Goal: Task Accomplishment & Management: Complete application form

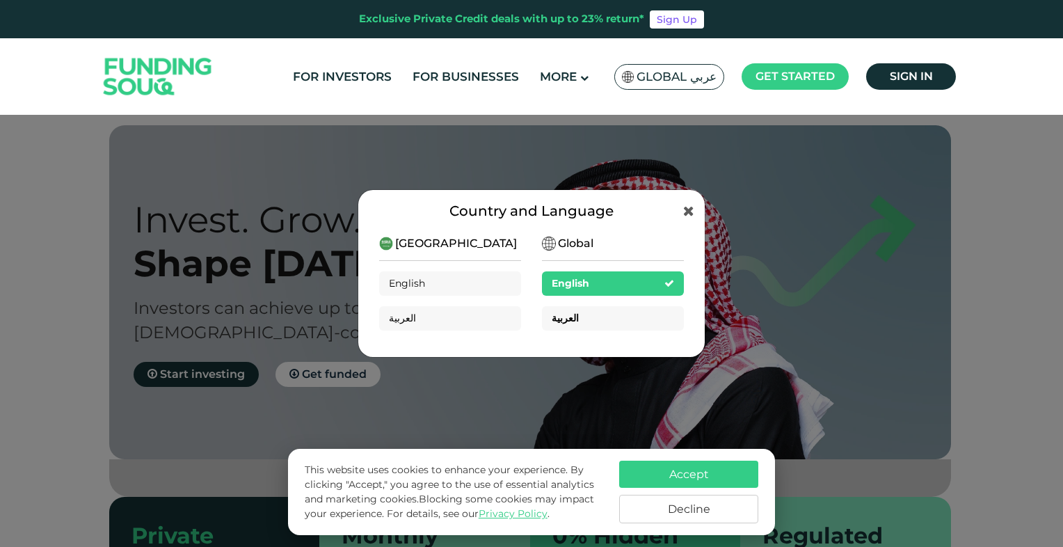
click at [593, 312] on div "العربية" at bounding box center [613, 318] width 142 height 24
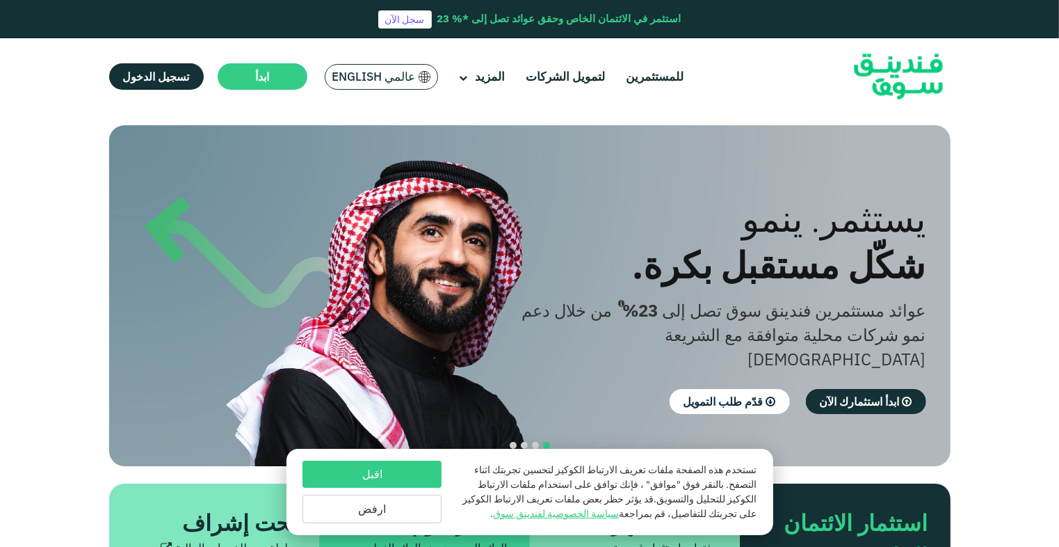
click at [412, 474] on button "اقبل" at bounding box center [372, 473] width 139 height 27
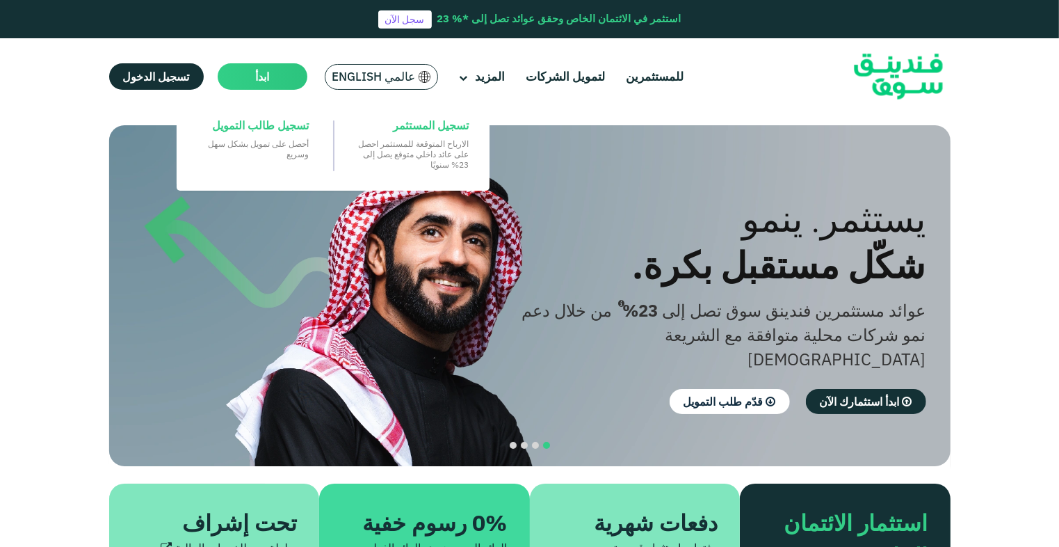
click at [255, 74] on span "ابدأ" at bounding box center [262, 77] width 14 height 14
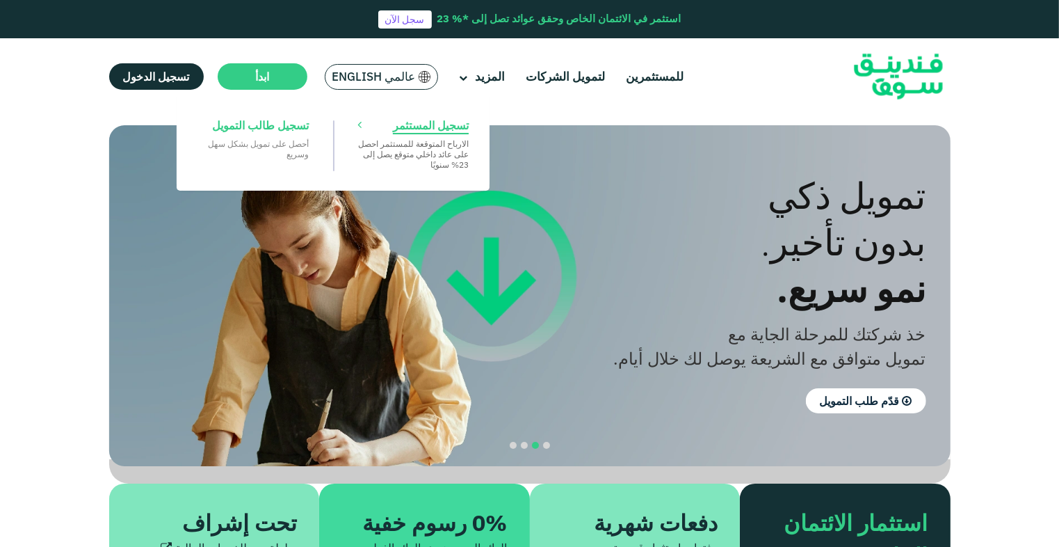
click at [412, 126] on span "تسجيل المستثمر" at bounding box center [431, 125] width 76 height 15
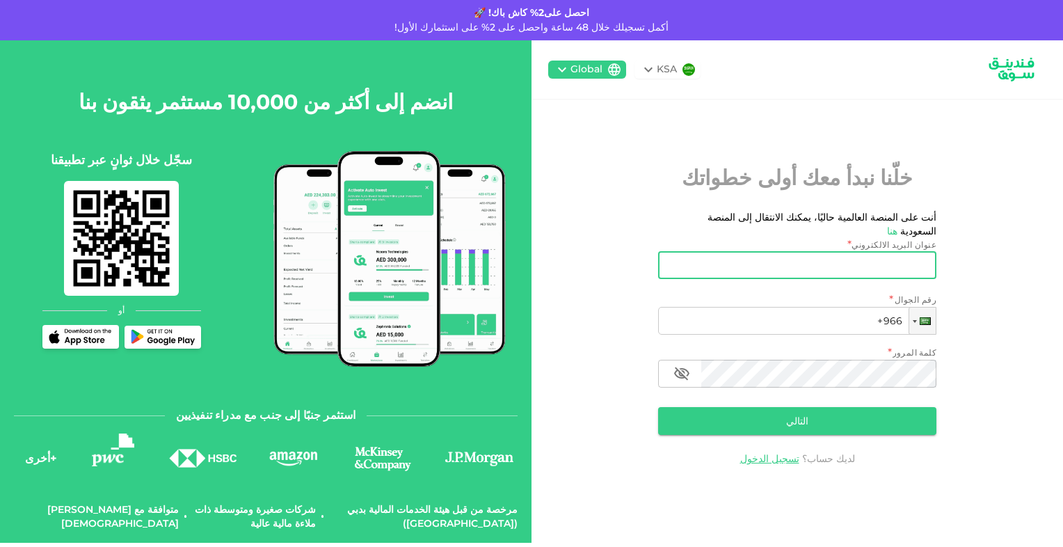
click at [794, 251] on input "عنوان البريد الالكتروني" at bounding box center [804, 265] width 263 height 28
type input "[EMAIL_ADDRESS][DOMAIN_NAME]"
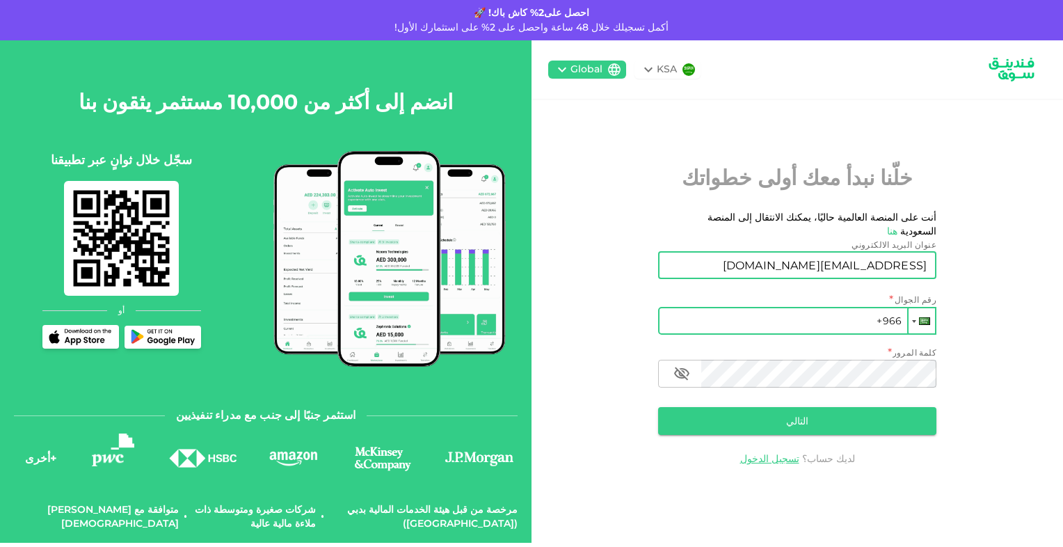
click at [915, 319] on div at bounding box center [921, 320] width 26 height 25
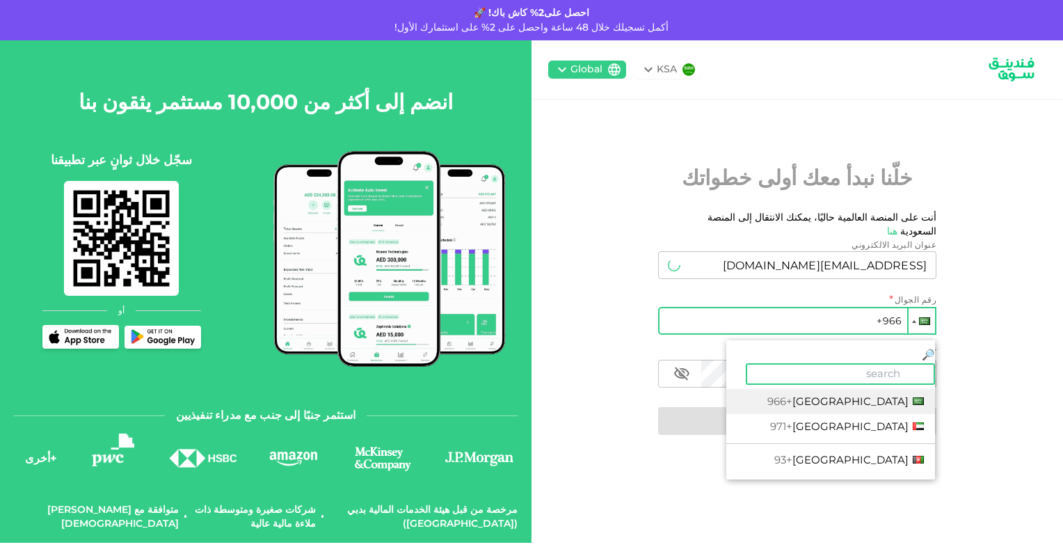
click at [915, 319] on div at bounding box center [921, 320] width 26 height 25
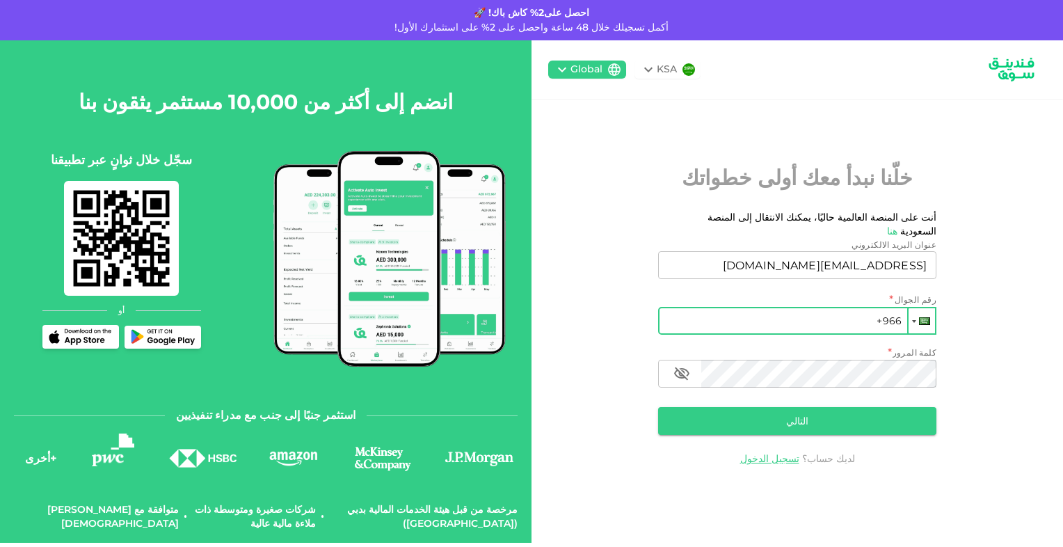
click at [913, 319] on div at bounding box center [921, 320] width 26 height 25
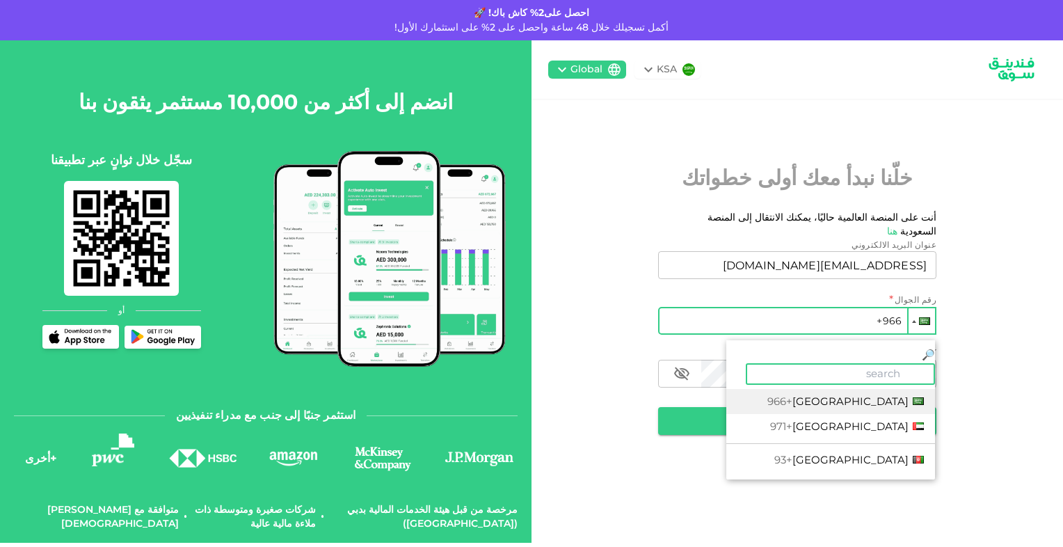
click at [913, 319] on div at bounding box center [921, 320] width 26 height 25
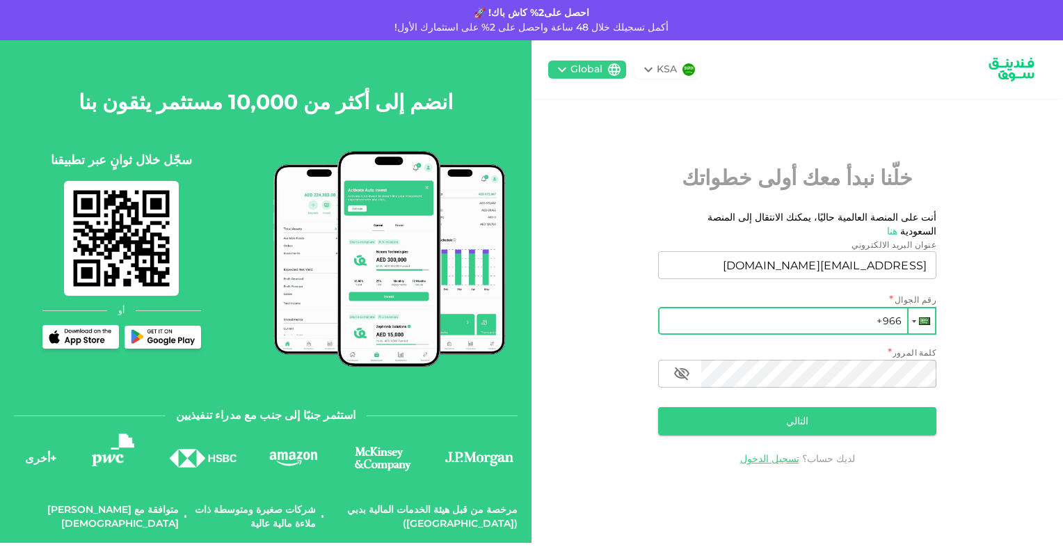
click at [914, 317] on div at bounding box center [921, 320] width 26 height 25
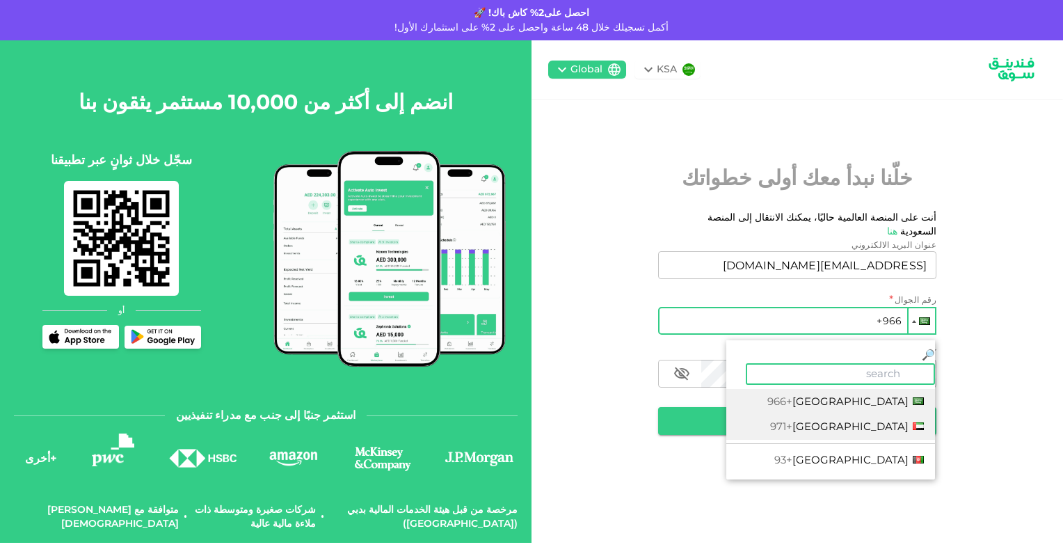
click at [879, 419] on span "[GEOGRAPHIC_DATA]" at bounding box center [850, 425] width 116 height 13
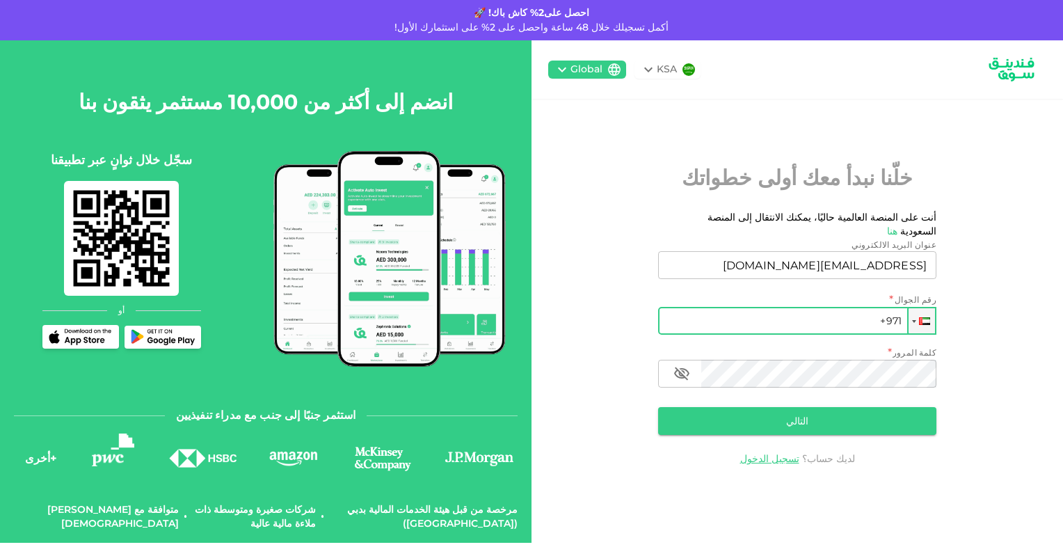
click at [835, 319] on input "+971" at bounding box center [797, 321] width 278 height 28
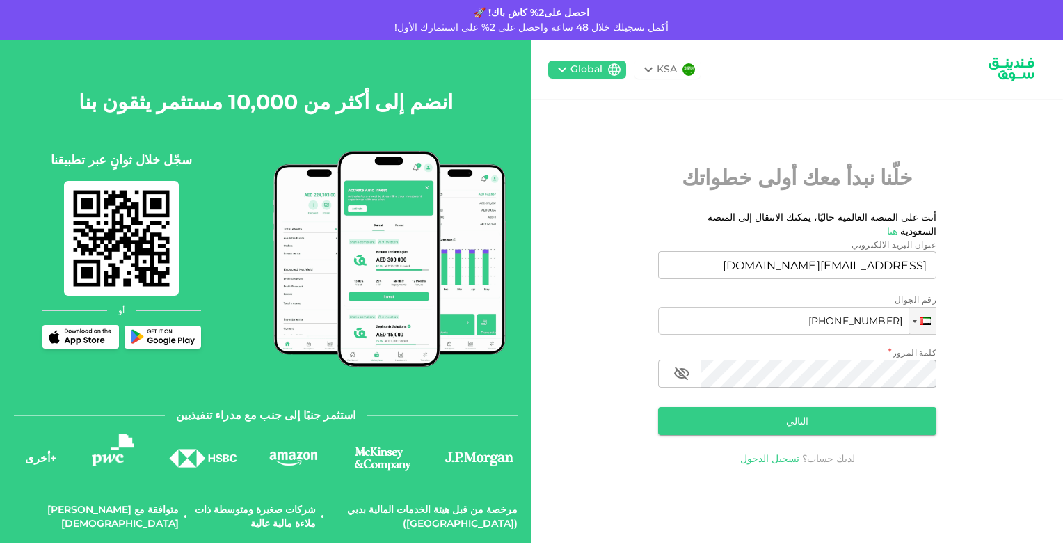
type input "[PHONE_NUMBER]"
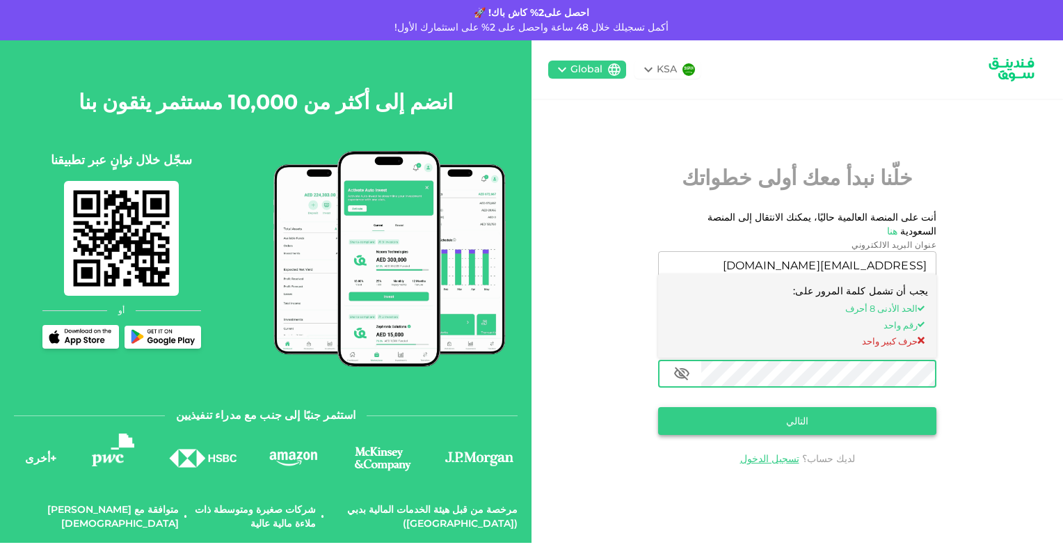
click at [872, 411] on button "التالي" at bounding box center [797, 421] width 278 height 28
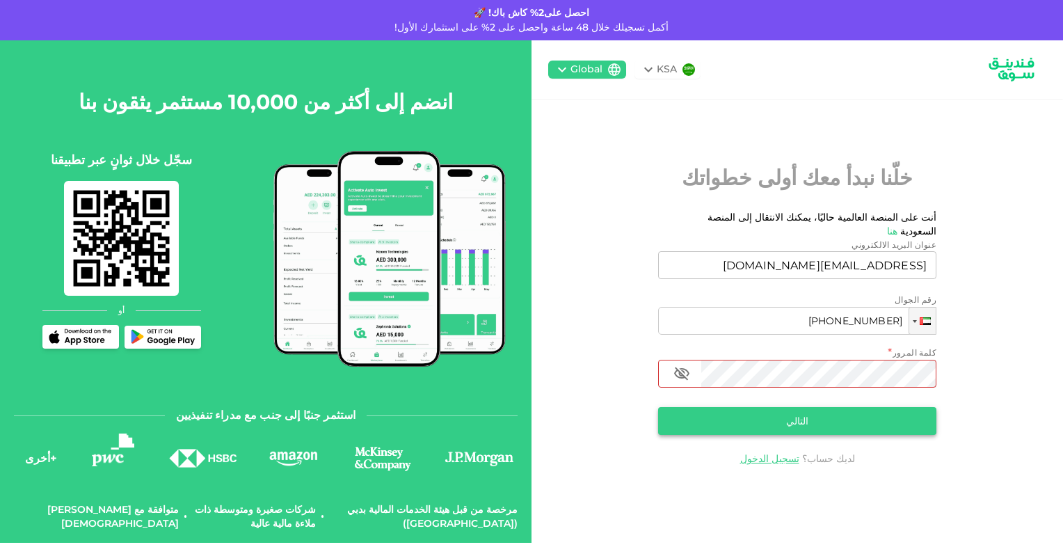
click at [768, 414] on button "التالي" at bounding box center [797, 421] width 278 height 28
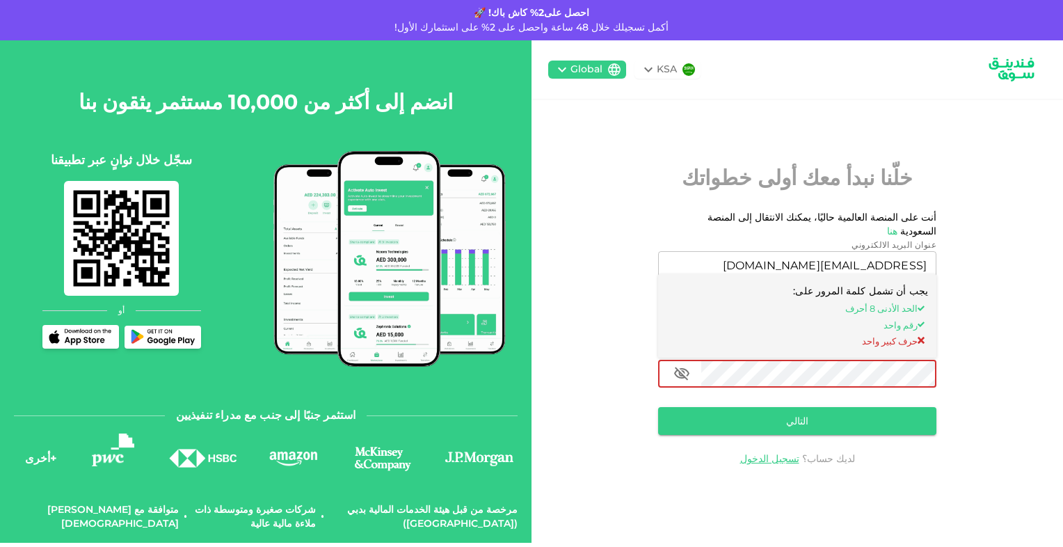
click at [949, 384] on div "KSA Global خلّنا نبدأ معك أولى خطواتك أنت على المنصة العالمية حاليًا، يمكنك الا…" at bounding box center [796, 291] width 531 height 502
click at [890, 417] on button "التالي" at bounding box center [797, 421] width 278 height 28
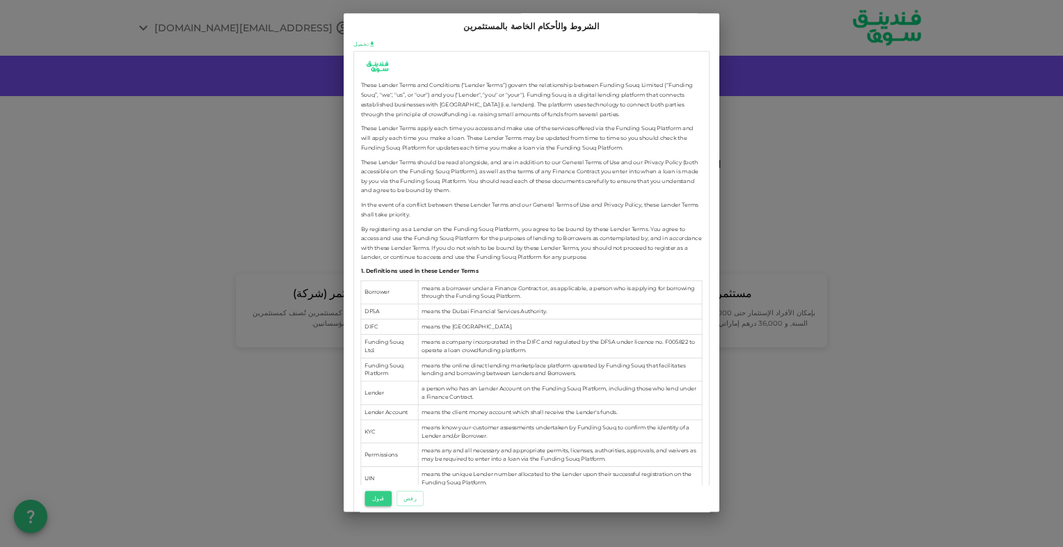
click at [382, 492] on button "قبول" at bounding box center [378, 497] width 26 height 15
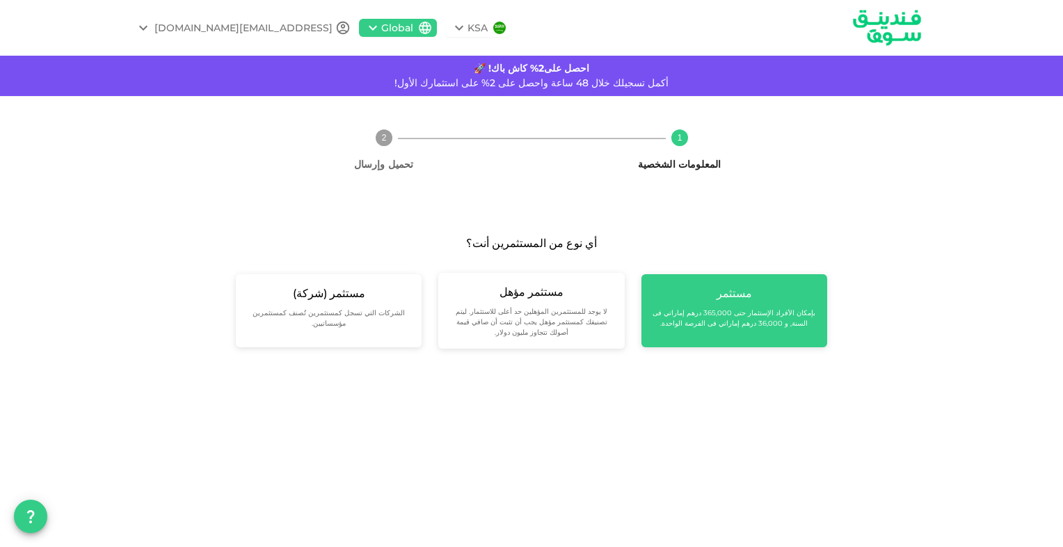
click at [726, 334] on div "مستثمر بإمكان الأفراد الإستثمار حتى 365,000 درهم إماراتي فى السنة, و 36,000 دره…" at bounding box center [734, 310] width 186 height 73
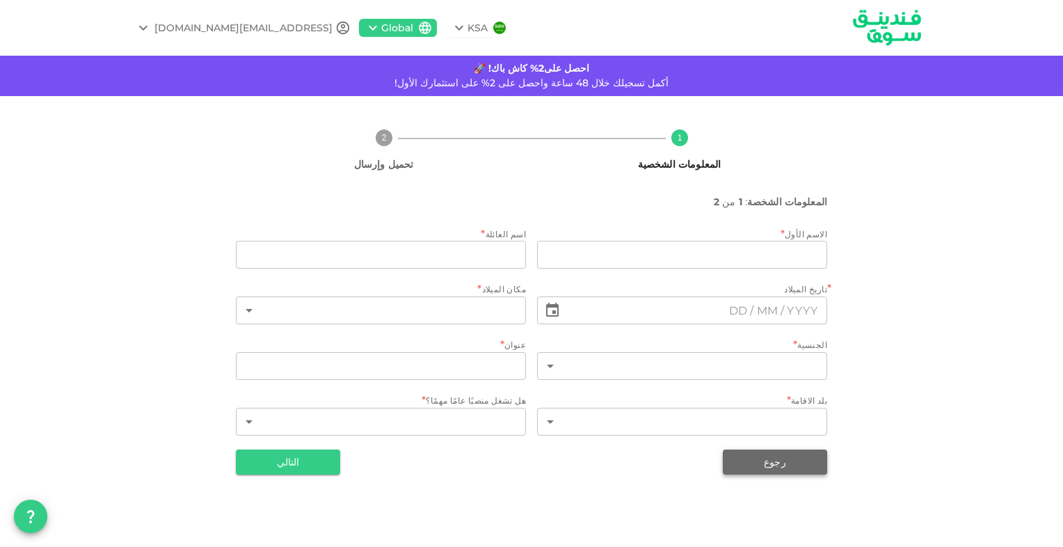
click at [746, 459] on button "رجوع" at bounding box center [775, 461] width 104 height 25
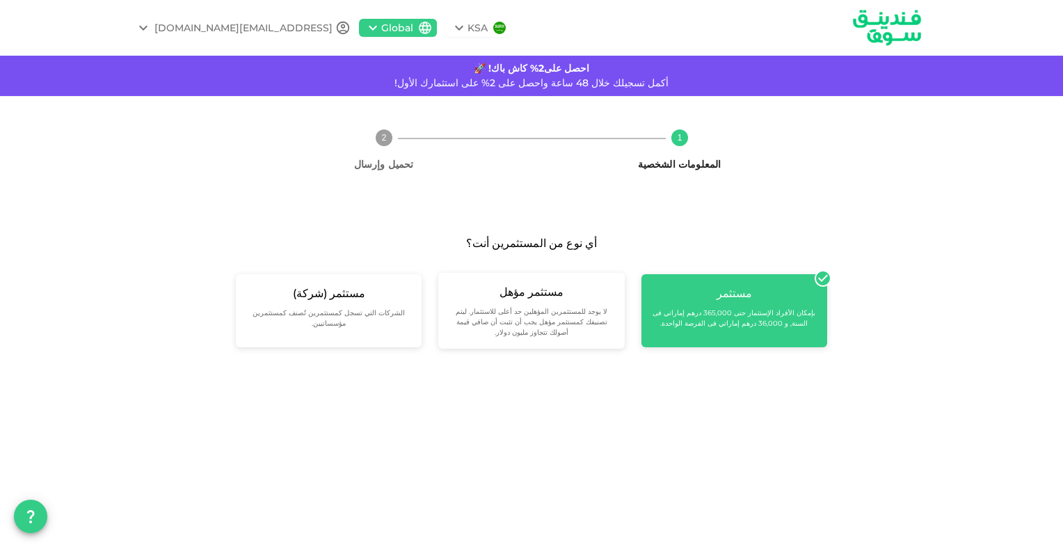
click at [698, 321] on small "بإمكان الأفراد الإستثمار حتى 365,000 درهم إماراتي فى السنة, و 36,000 درهم إمارا…" at bounding box center [733, 317] width 163 height 21
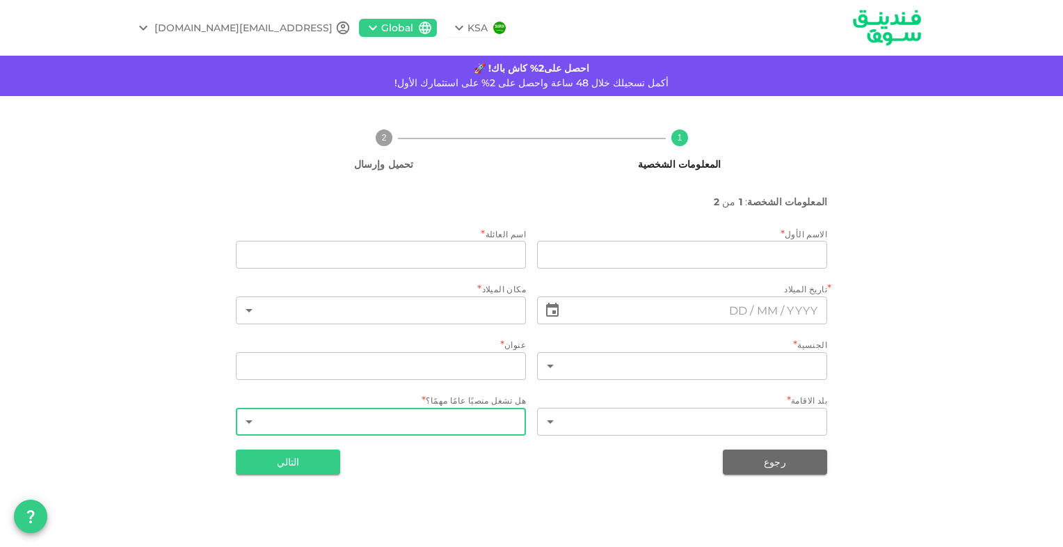
click at [434, 421] on body "KSA Global [EMAIL_ADDRESS][DOMAIN_NAME] احصل على2% كاش باك! 🚀 أكمل تسجيلك خلال …" at bounding box center [531, 273] width 1063 height 547
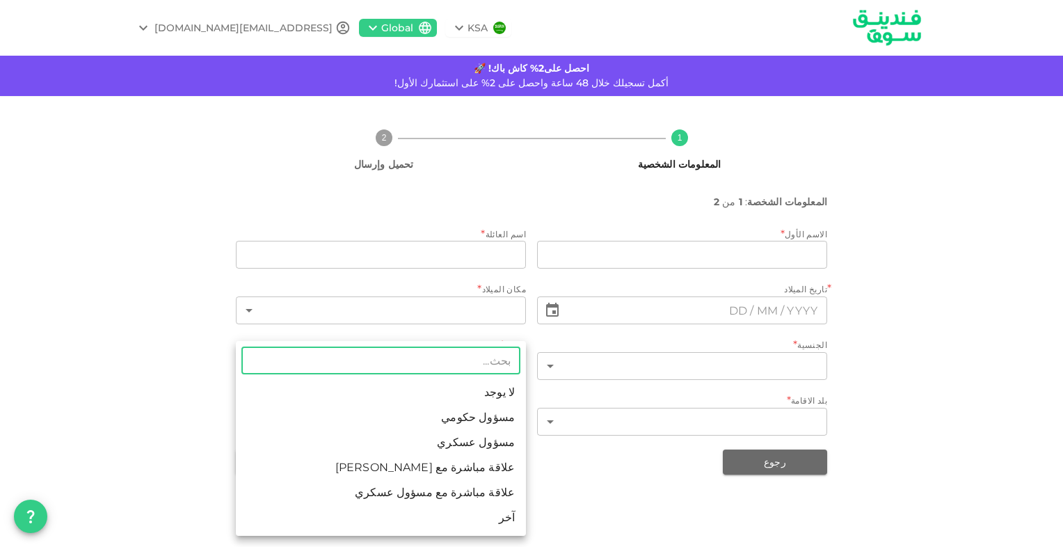
click at [504, 513] on li "آخر" at bounding box center [381, 517] width 290 height 25
type input "6"
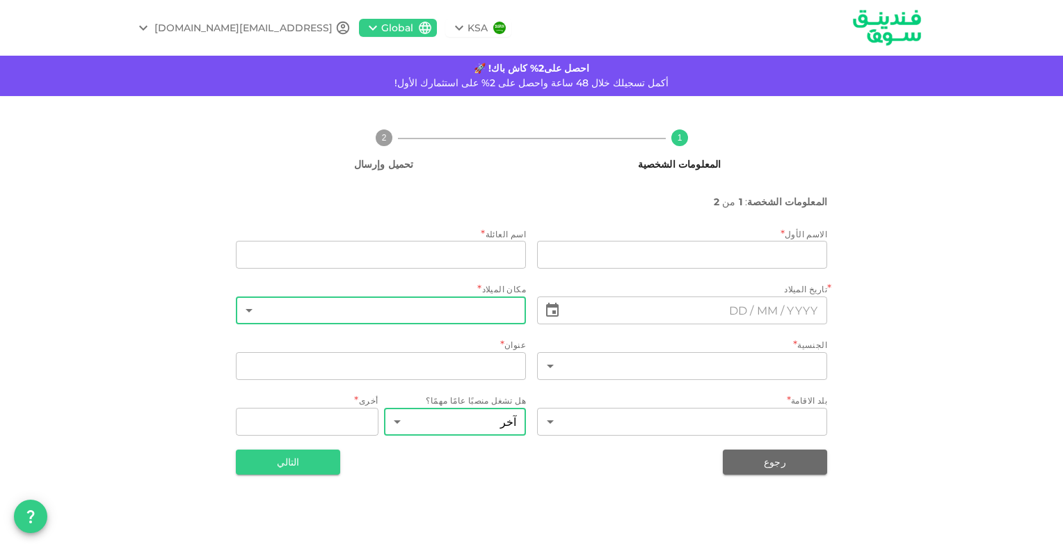
click at [497, 297] on body "KSA Global [EMAIL_ADDRESS][DOMAIN_NAME] احصل على2% كاش باك! 🚀 أكمل تسجيلك خلال …" at bounding box center [531, 273] width 1063 height 547
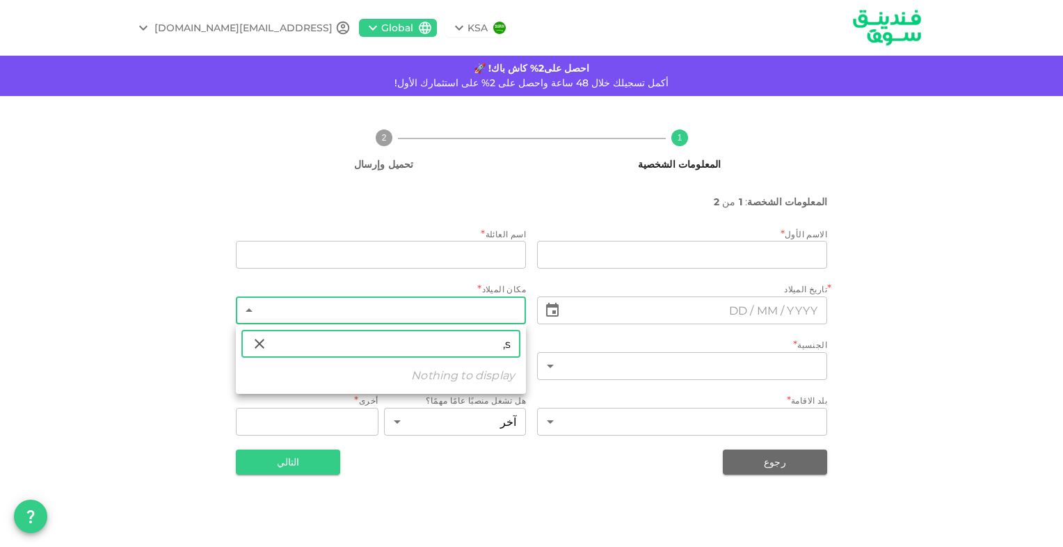
type input "s"
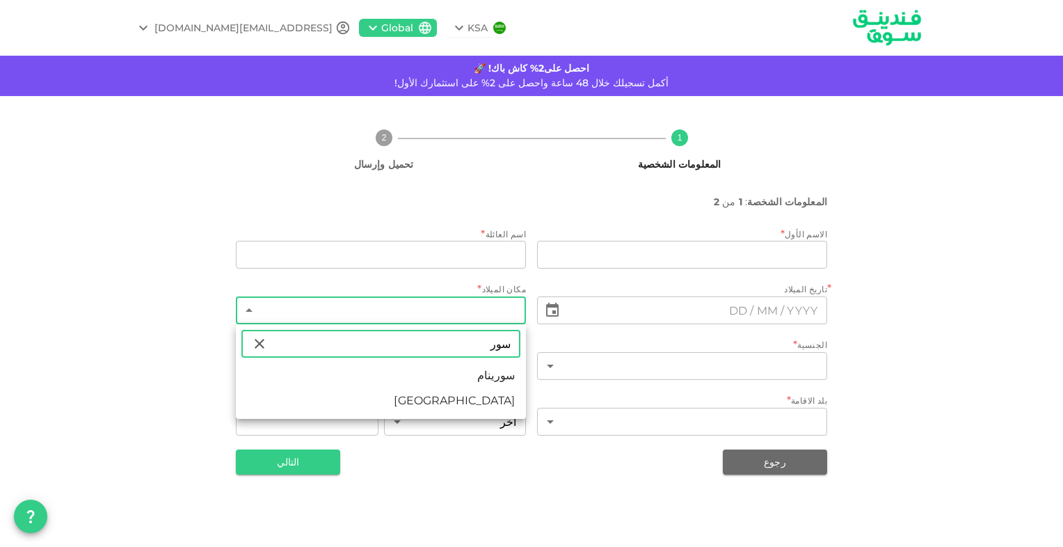
type input "سور"
click at [491, 399] on li "[GEOGRAPHIC_DATA]" at bounding box center [381, 400] width 290 height 25
type input "190"
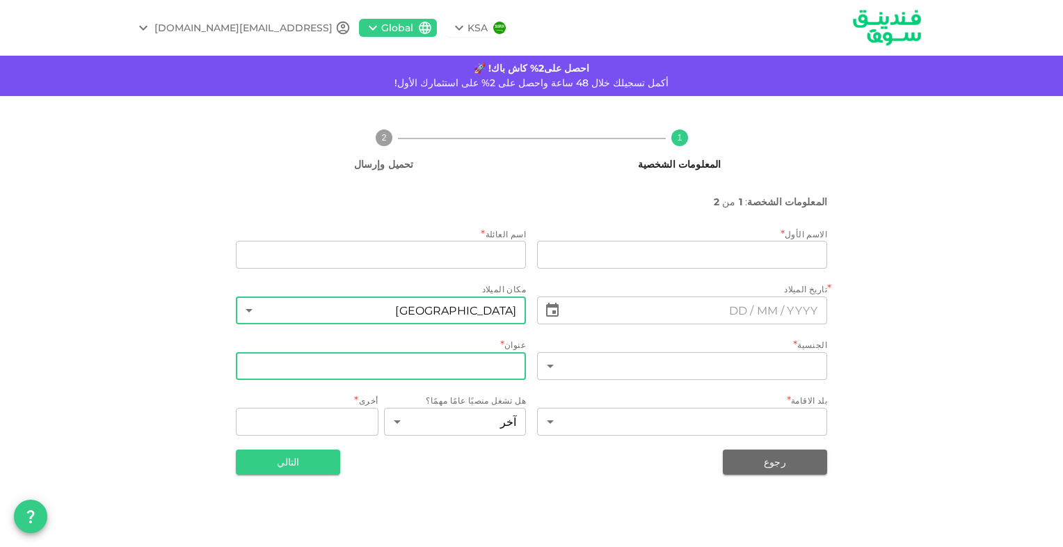
click at [495, 363] on input "address" at bounding box center [381, 366] width 290 height 28
type input "ابراج جلفار - راس الخيمة طابق 23 مكتب"
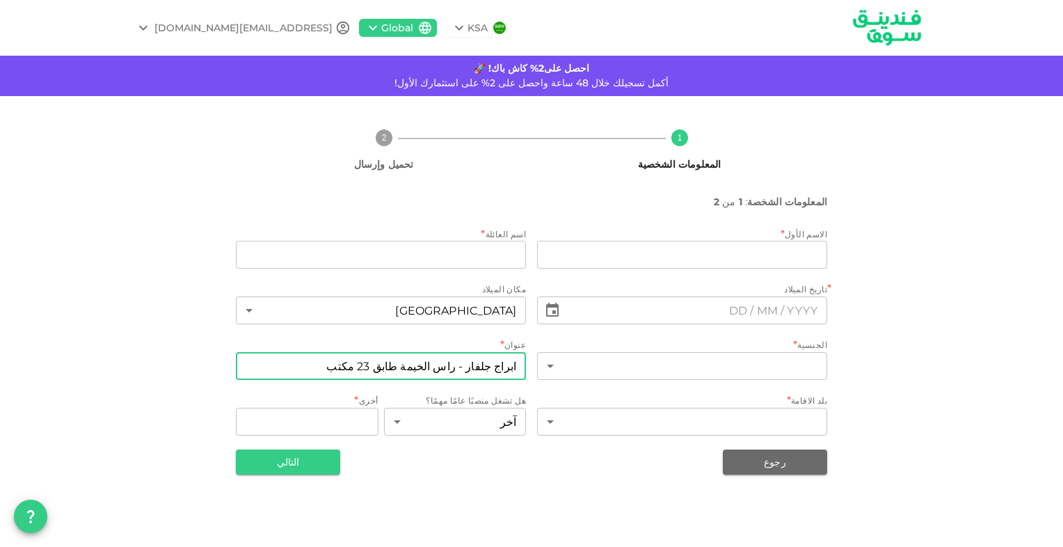
type input "[PERSON_NAME]"
type input "الإمارات العربية المتحدة"
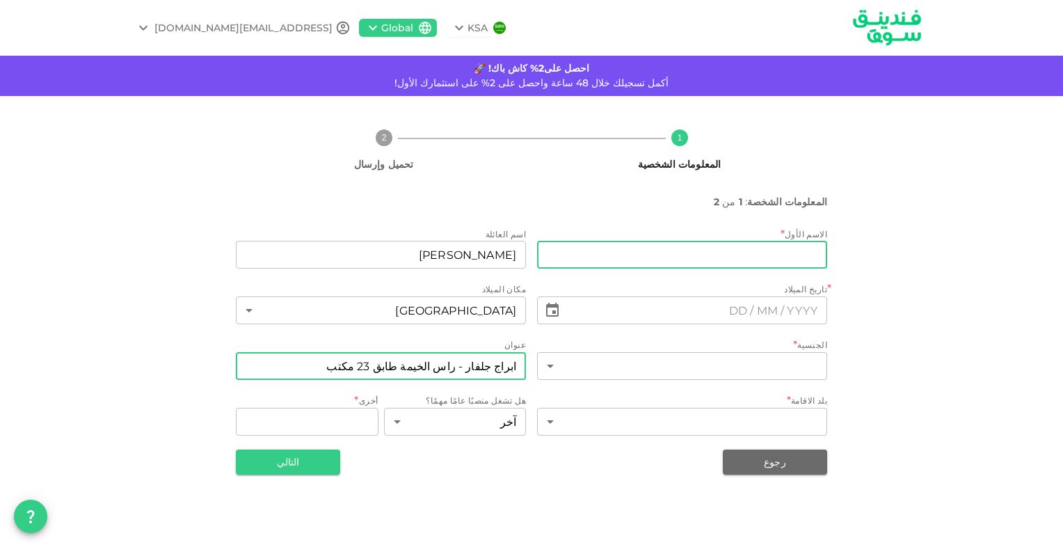
click at [717, 252] on input "firstName" at bounding box center [682, 255] width 290 height 28
type input "ق"
type input "ف"
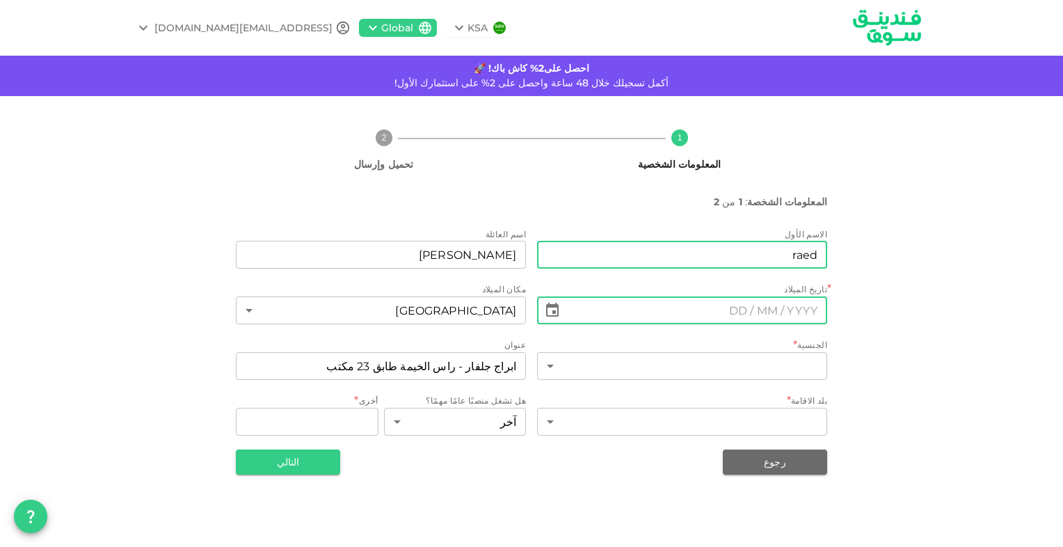
type input "raed"
click at [721, 320] on input "text" at bounding box center [696, 310] width 261 height 28
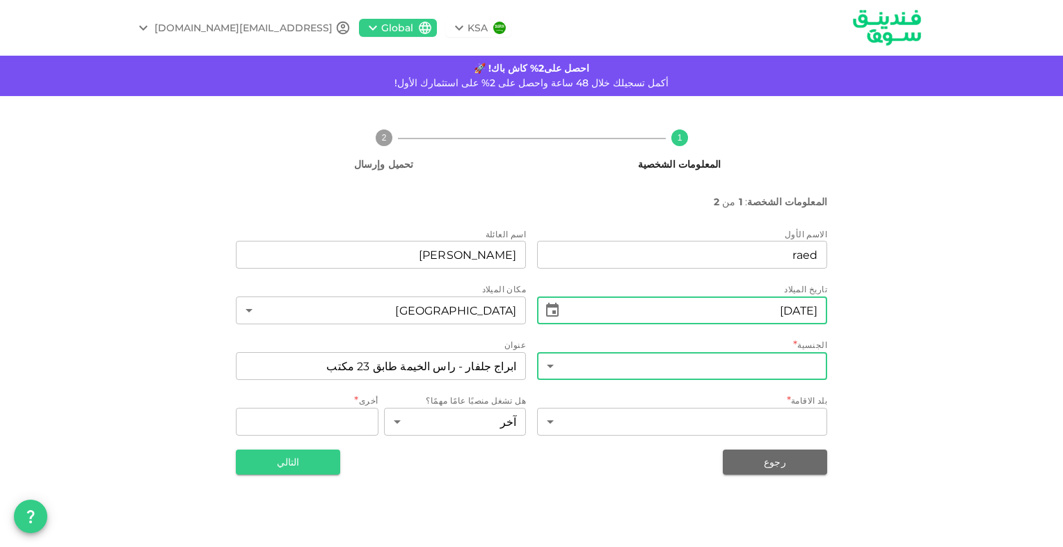
type input "⁦⁨[DATE]⁩⁩"
click at [709, 375] on body "KSA Global [EMAIL_ADDRESS][DOMAIN_NAME] احصل على2% كاش باك! 🚀 أكمل تسجيلك خلال …" at bounding box center [531, 273] width 1063 height 547
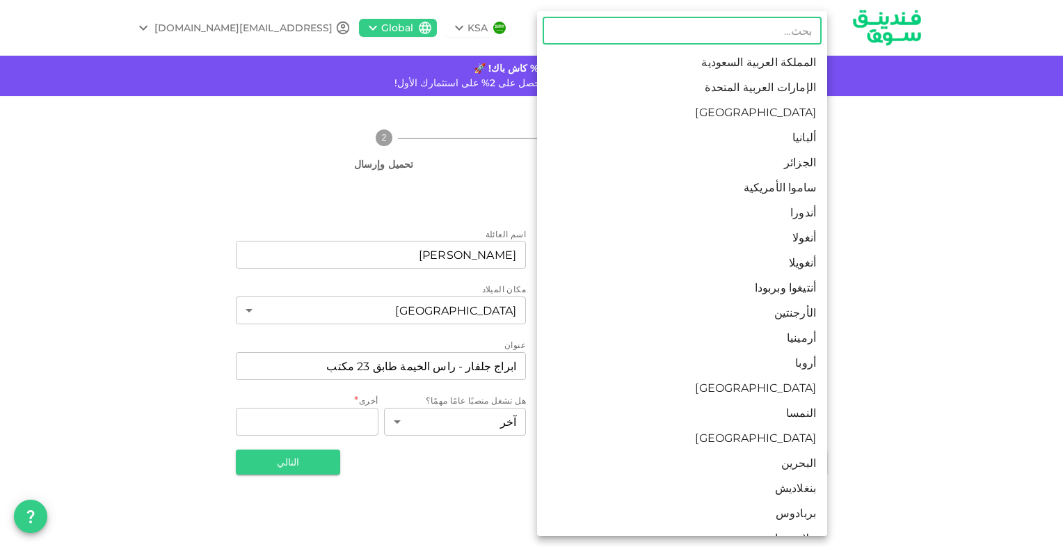
type input "s"
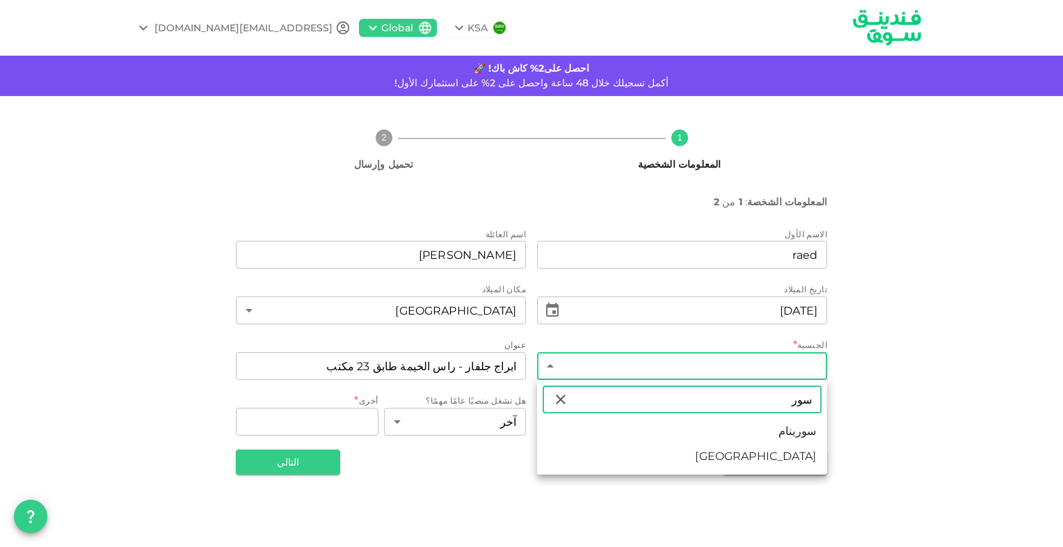
type input "سور"
click at [806, 462] on li "[GEOGRAPHIC_DATA]" at bounding box center [682, 456] width 290 height 25
type input "190"
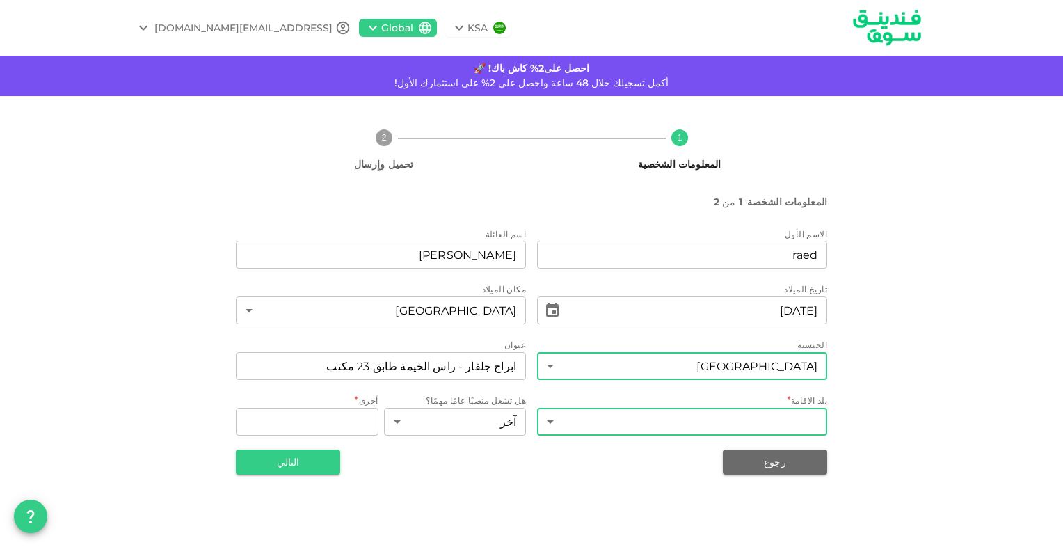
click at [812, 427] on body "KSA Global [EMAIL_ADDRESS][DOMAIN_NAME] احصل على2% كاش باك! 🚀 أكمل تسجيلك خلال …" at bounding box center [531, 273] width 1063 height 547
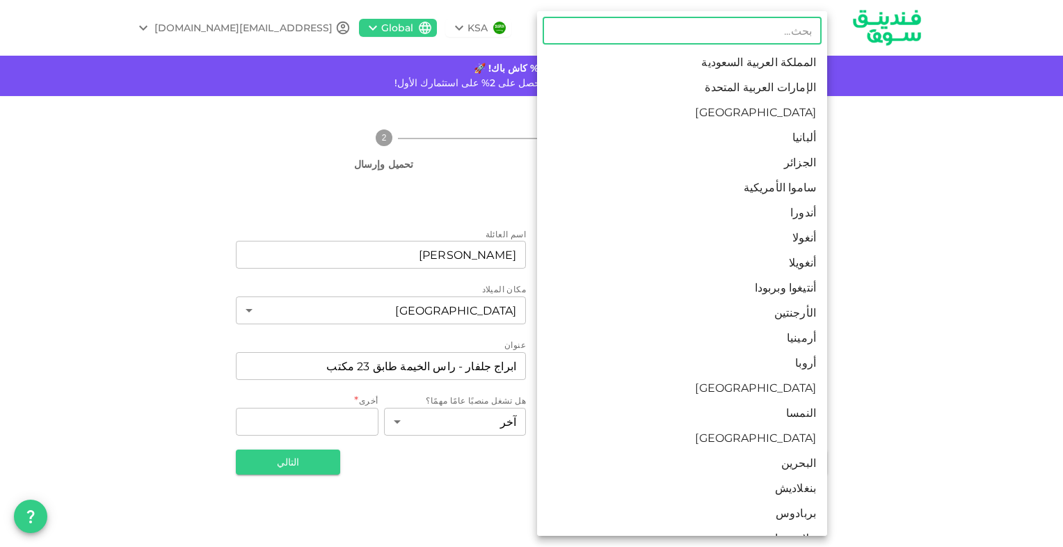
click at [753, 93] on li "الإمارات العربية المتحدة" at bounding box center [682, 87] width 290 height 25
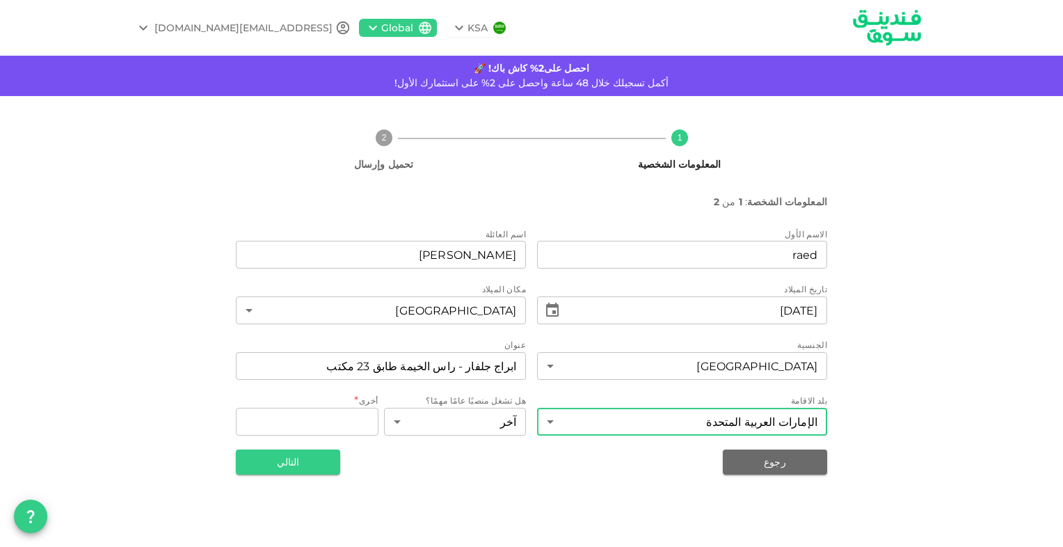
type input "2"
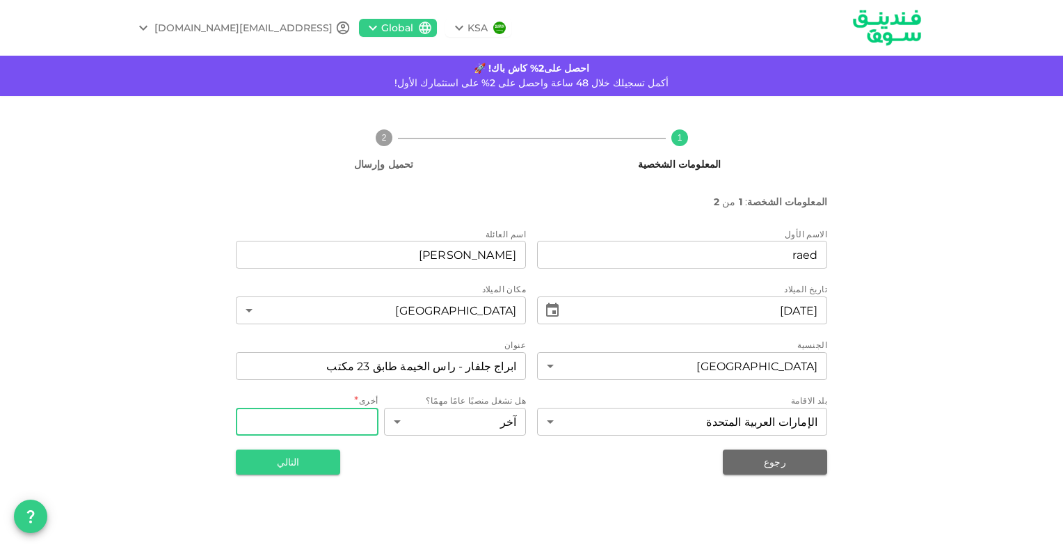
click at [347, 416] on input "أخرى" at bounding box center [307, 422] width 143 height 28
type input "محامي"
click at [310, 464] on button "التالي" at bounding box center [288, 461] width 104 height 25
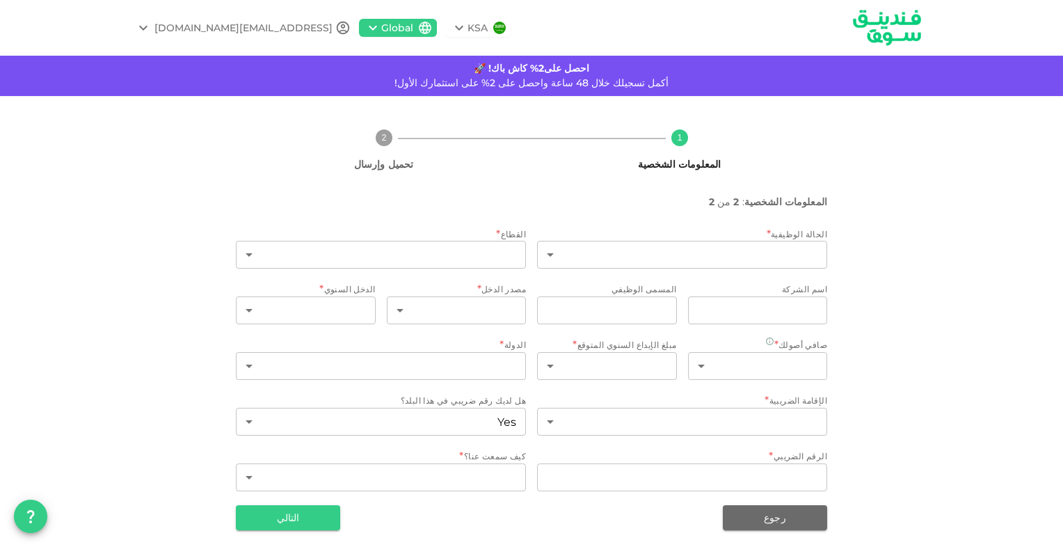
type input "2"
type input "false"
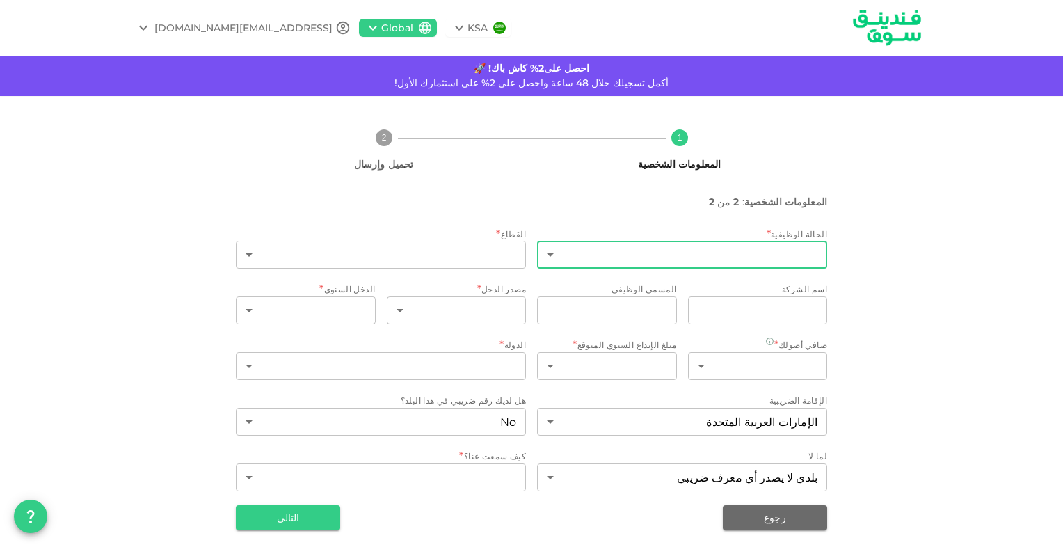
click at [800, 255] on body "KSA Global [EMAIL_ADDRESS][DOMAIN_NAME] احصل على2% كاش باك! 🚀 أكمل تسجيلك خلال …" at bounding box center [531, 273] width 1063 height 547
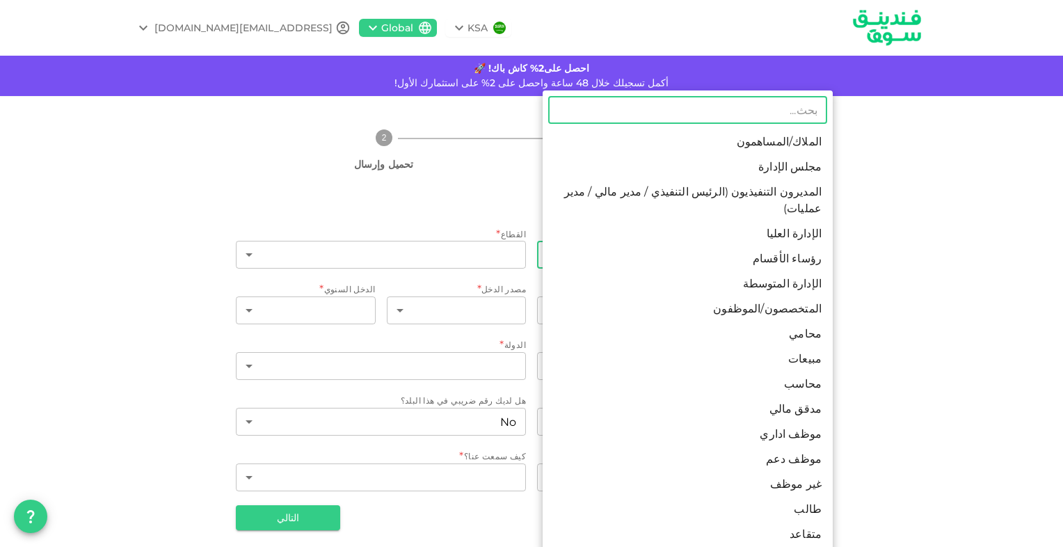
click at [810, 321] on li "محامي" at bounding box center [688, 333] width 290 height 25
type input "8"
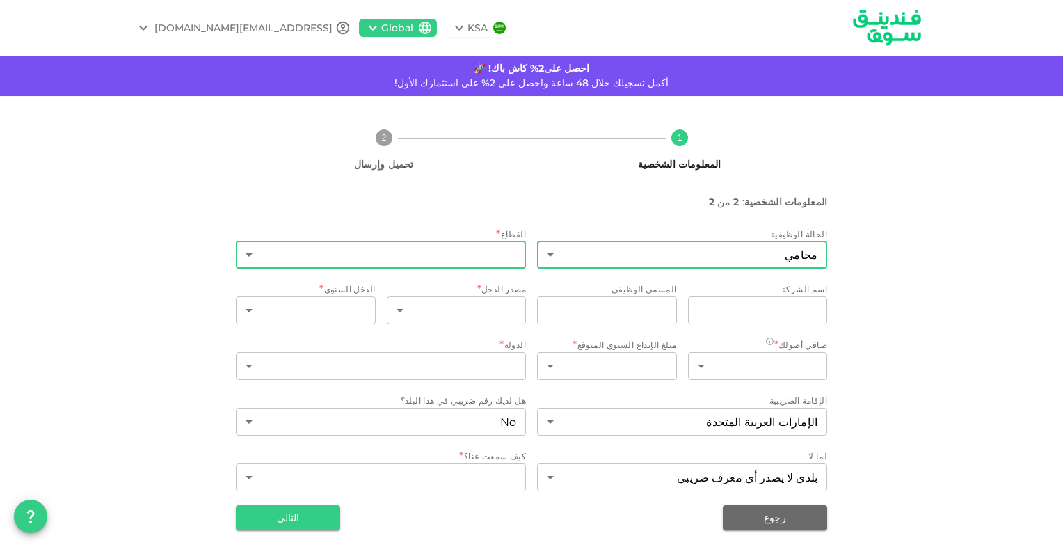
click at [511, 260] on body "KSA Global [EMAIL_ADDRESS][DOMAIN_NAME] احصل على2% كاش باك! 🚀 أكمل تسجيلك خلال …" at bounding box center [531, 273] width 1063 height 547
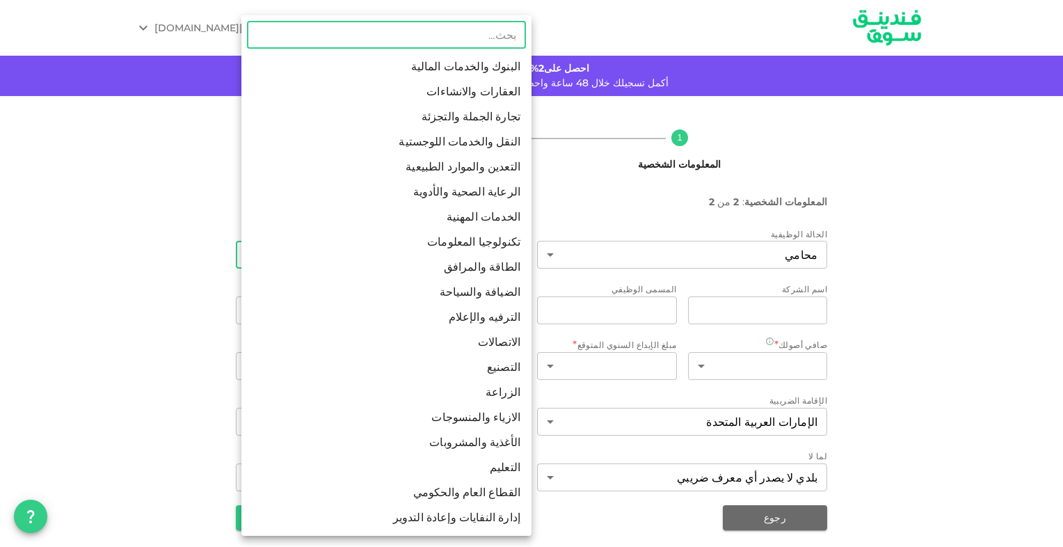
click at [68, 369] on div at bounding box center [531, 273] width 1063 height 547
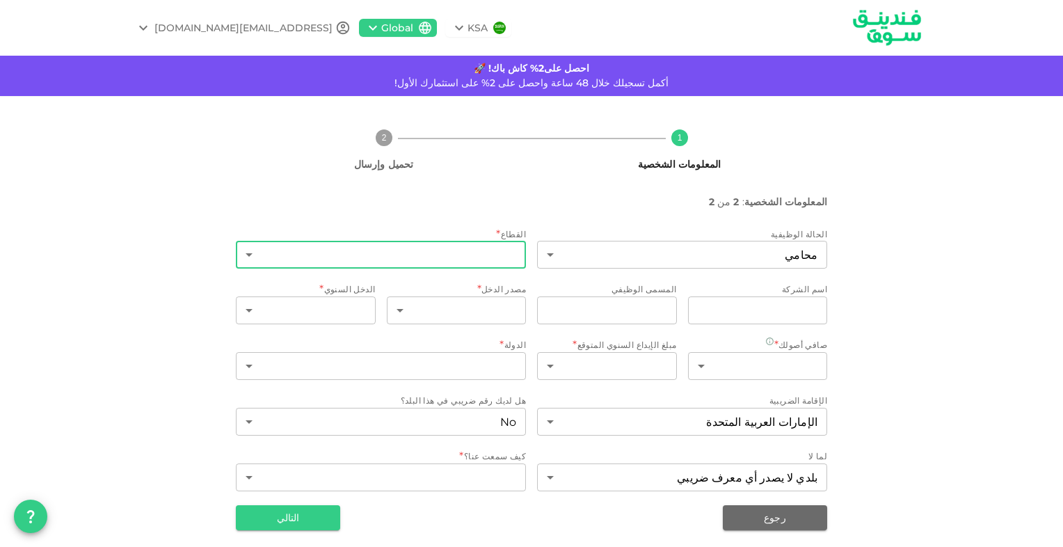
scroll to position [6, 0]
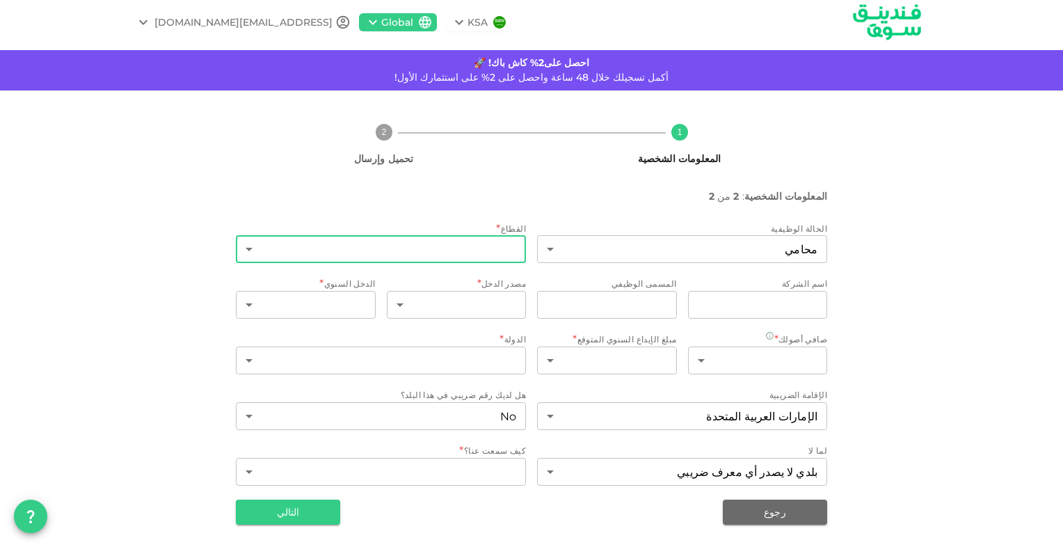
click at [279, 253] on body "KSA Global [EMAIL_ADDRESS][DOMAIN_NAME] احصل على2% كاش باك! 🚀 أكمل تسجيلك خلال …" at bounding box center [531, 273] width 1063 height 547
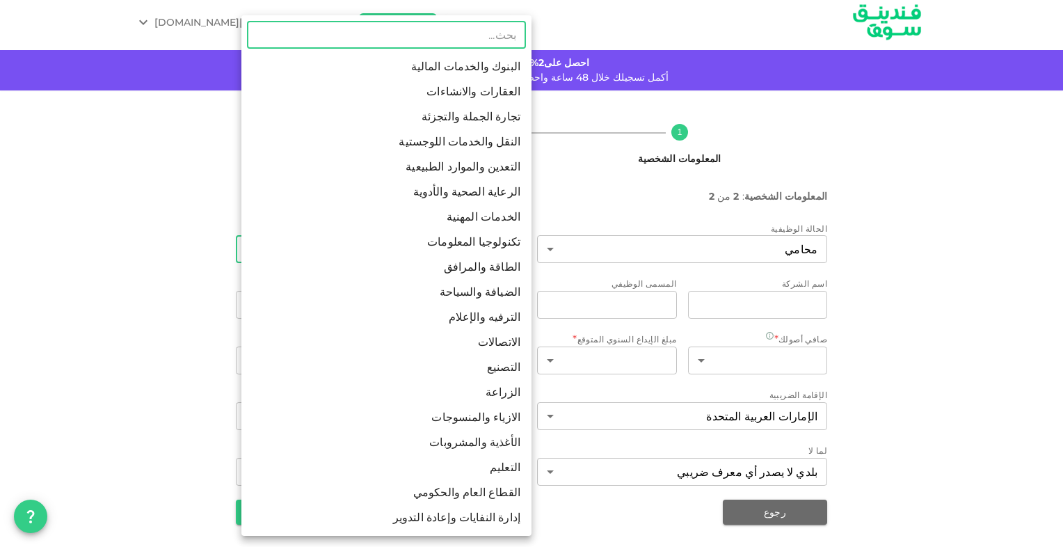
click at [499, 224] on li "الخدمات المهنية" at bounding box center [386, 216] width 290 height 25
type input "7"
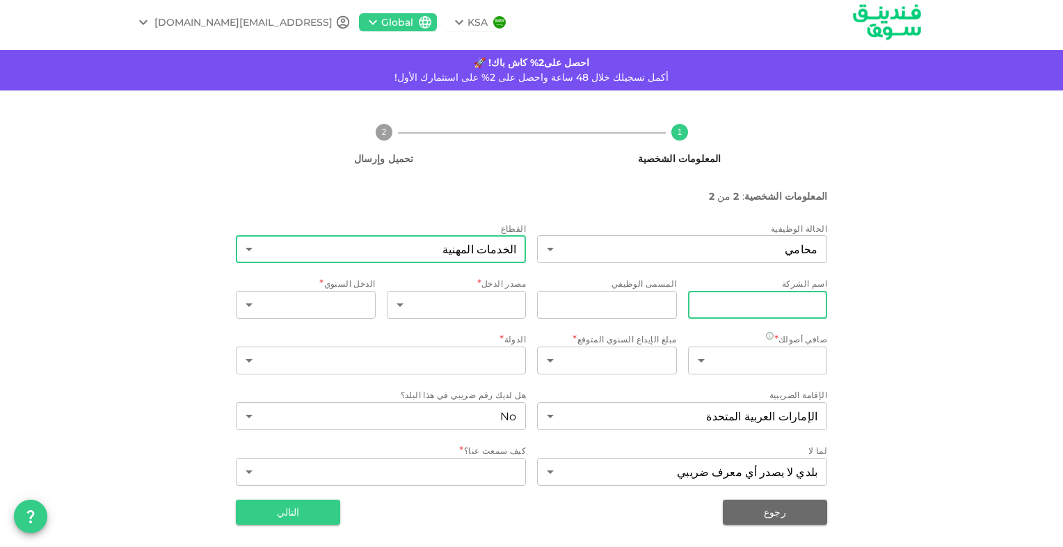
click at [764, 301] on input "companyName" at bounding box center [758, 305] width 140 height 28
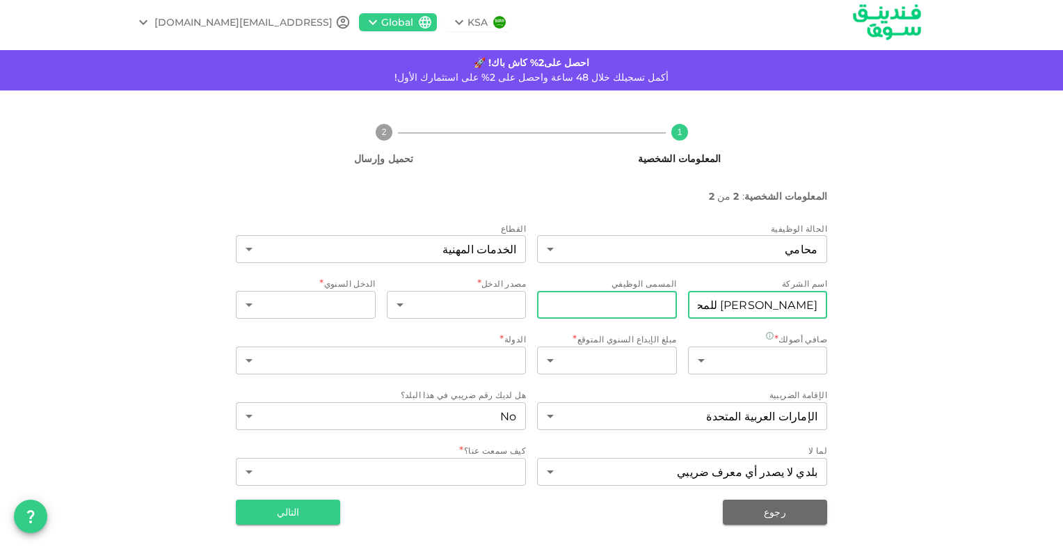
type input "[PERSON_NAME] للمحاماة"
click at [628, 312] on input "jobTitle" at bounding box center [607, 305] width 140 height 28
type input "مستشار قانوني"
click at [518, 302] on body "KSA Global [EMAIL_ADDRESS][DOMAIN_NAME] احصل على2% كاش باك! 🚀 أكمل تسجيلك خلال …" at bounding box center [531, 273] width 1063 height 547
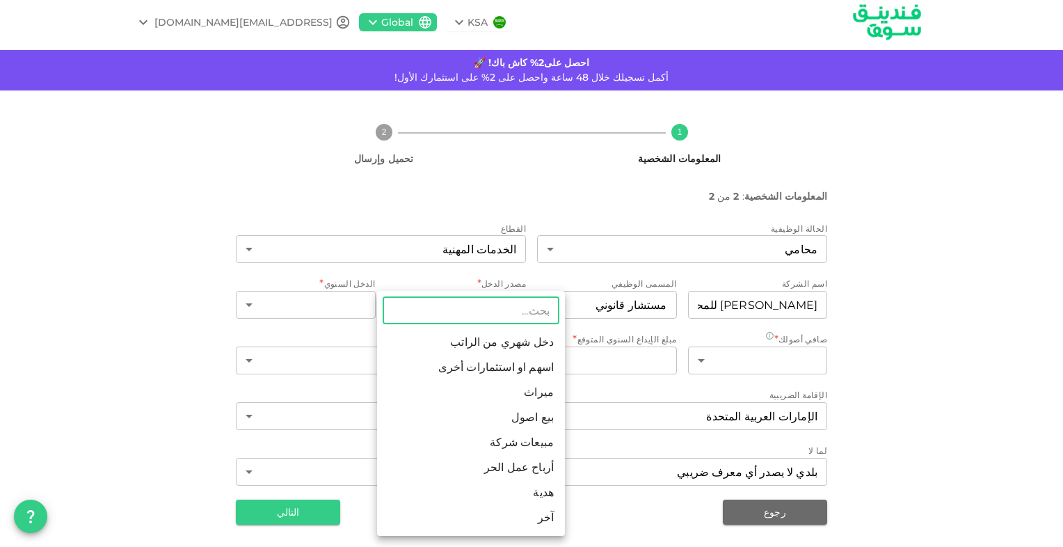
click at [521, 511] on li "آخر" at bounding box center [471, 517] width 188 height 25
type input "8"
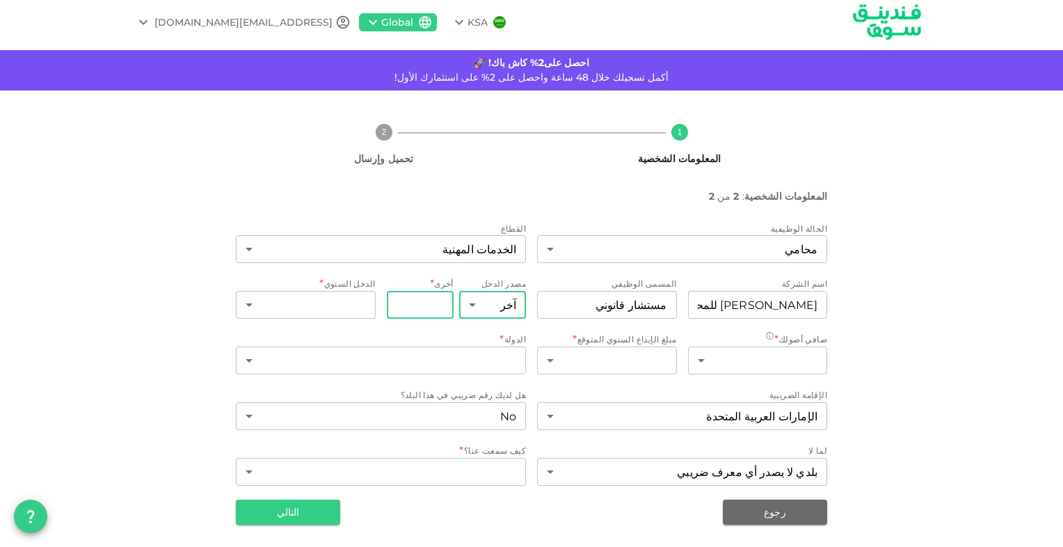
click at [421, 300] on input "أخرى" at bounding box center [420, 305] width 67 height 28
type input "قضايا"
click at [357, 304] on body "KSA Global [EMAIL_ADDRESS][DOMAIN_NAME] احصل على2% كاش باك! 🚀 أكمل تسجيلك خلال …" at bounding box center [531, 273] width 1063 height 547
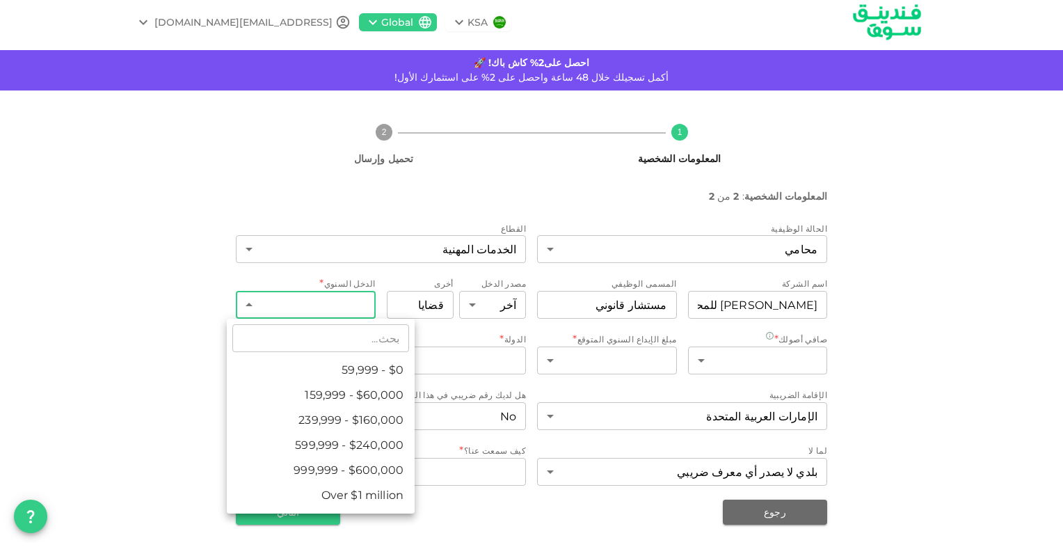
drag, startPoint x: 357, startPoint y: 304, endPoint x: 352, endPoint y: 377, distance: 73.2
click at [352, 377] on div "​ $0 - 59,999 $60,000 - 159,999 $160,000 - 239,999 $240,000 - 599,999 $600,000 …" at bounding box center [531, 273] width 1063 height 547
click at [352, 377] on li "$0 - 59,999" at bounding box center [321, 370] width 188 height 25
type input "1"
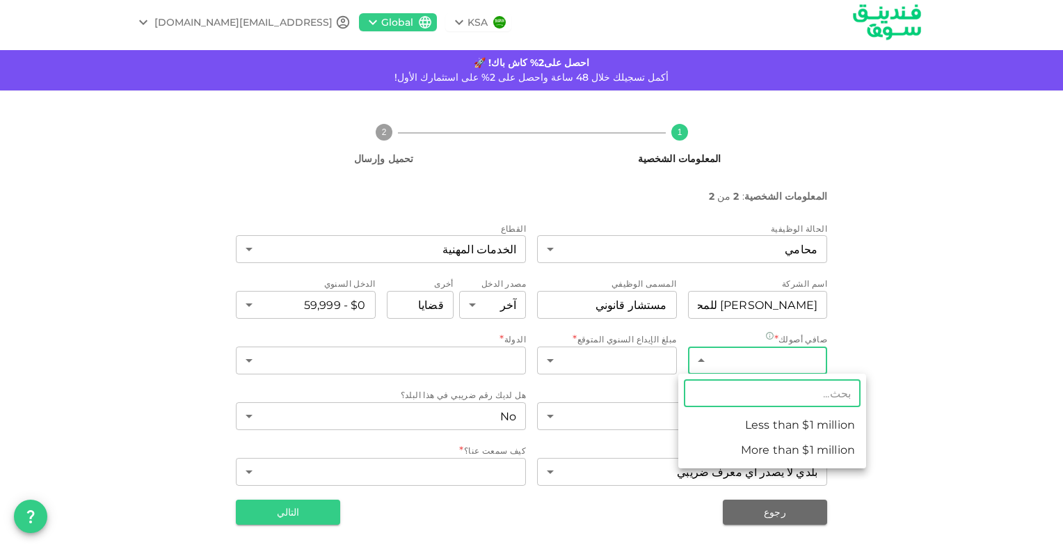
click at [760, 353] on body "KSA Global [EMAIL_ADDRESS][DOMAIN_NAME] احصل على2% كاش باك! 🚀 أكمل تسجيلك خلال …" at bounding box center [531, 273] width 1063 height 547
click at [759, 430] on li "Less than $1 million" at bounding box center [772, 424] width 188 height 25
type input "1"
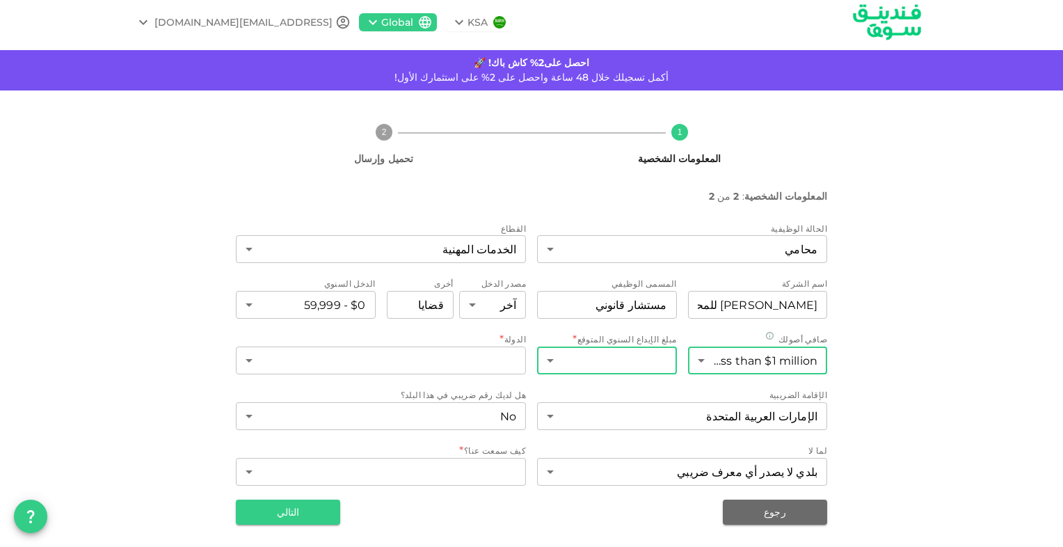
click at [648, 358] on body "KSA Global [EMAIL_ADDRESS][DOMAIN_NAME] احصل على2% كاش باك! 🚀 أكمل تسجيلك خلال …" at bounding box center [531, 273] width 1063 height 547
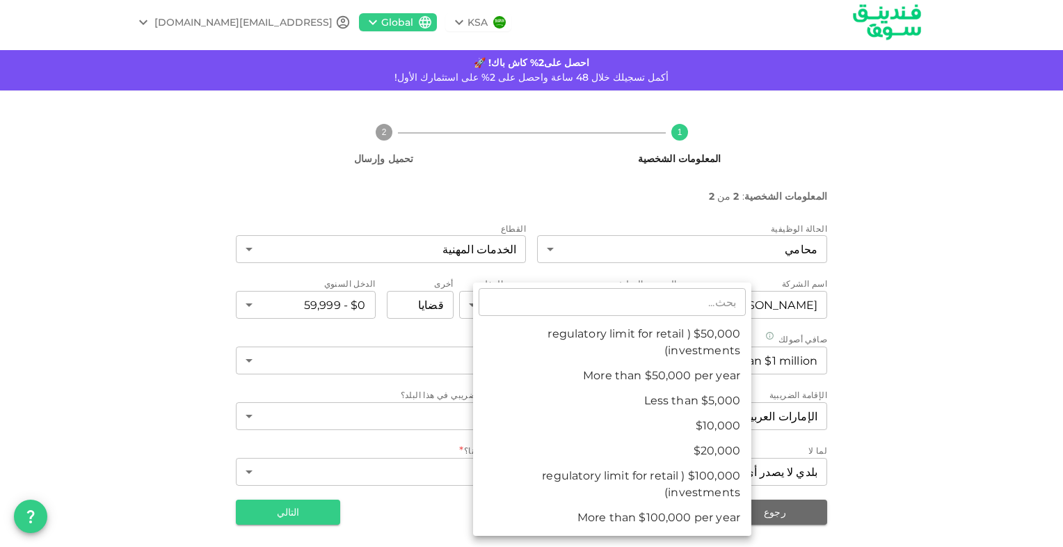
drag, startPoint x: 4, startPoint y: 224, endPoint x: 3, endPoint y: 232, distance: 8.5
click at [3, 232] on div at bounding box center [531, 273] width 1063 height 547
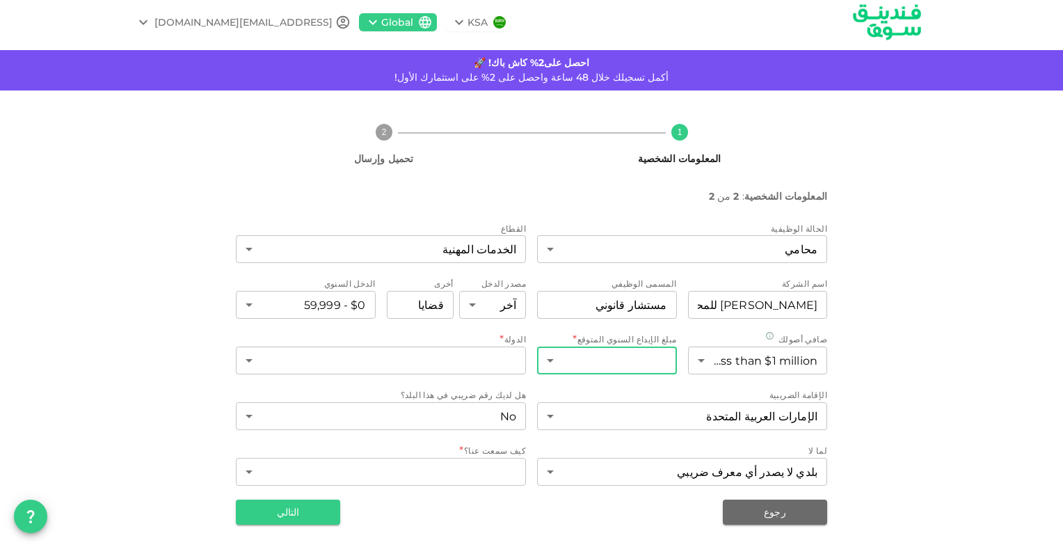
click at [623, 359] on body "KSA Global [EMAIL_ADDRESS][DOMAIN_NAME] احصل على2% كاش باك! 🚀 أكمل تسجيلك خلال …" at bounding box center [531, 273] width 1063 height 547
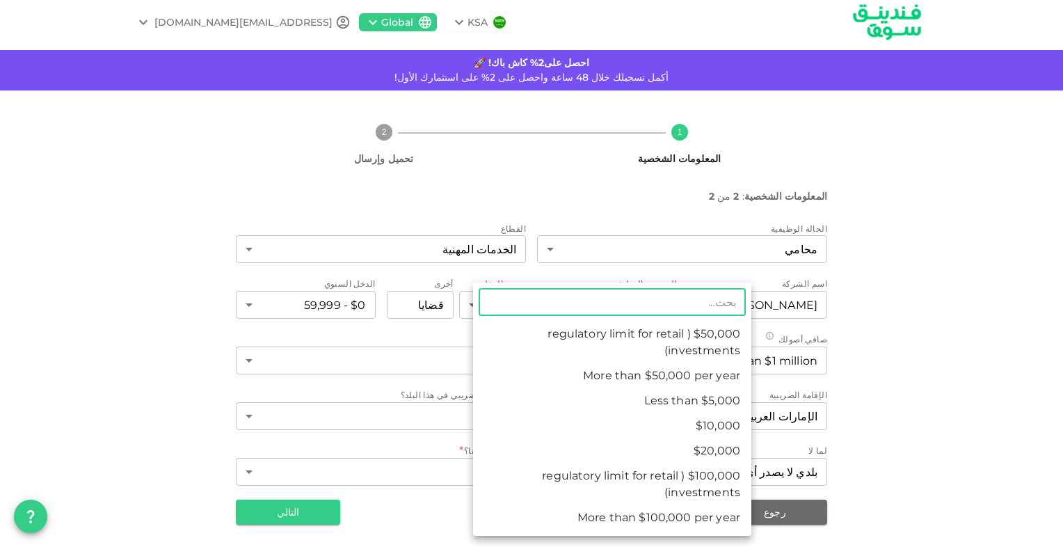
click at [719, 397] on li "Less than $5,000" at bounding box center [612, 400] width 278 height 25
type input "1"
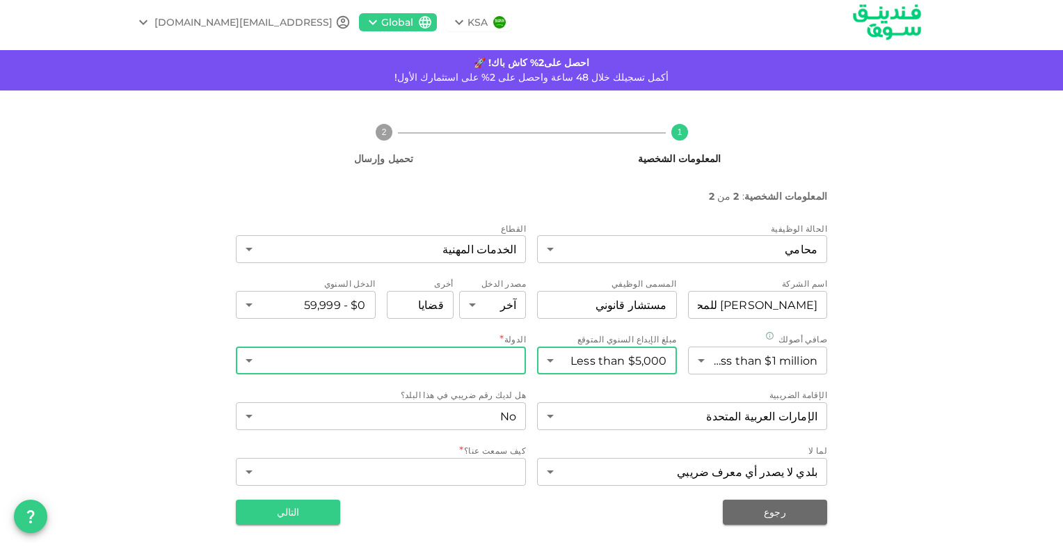
click at [432, 351] on body "KSA Global [EMAIL_ADDRESS][DOMAIN_NAME] احصل على2% كاش باك! 🚀 أكمل تسجيلك خلال …" at bounding box center [531, 273] width 1063 height 547
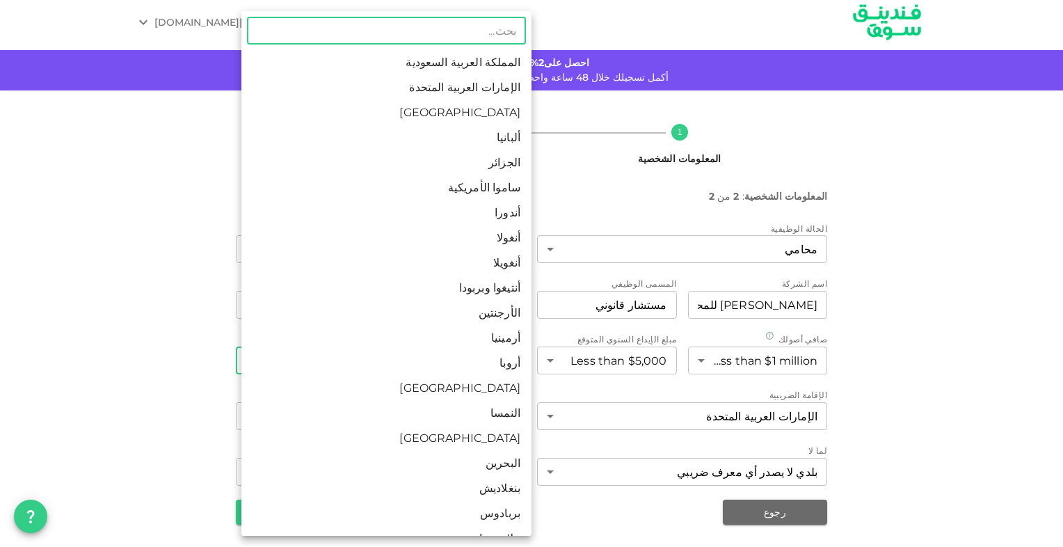
click at [501, 79] on li "الإمارات العربية المتحدة" at bounding box center [386, 87] width 290 height 25
type input "2"
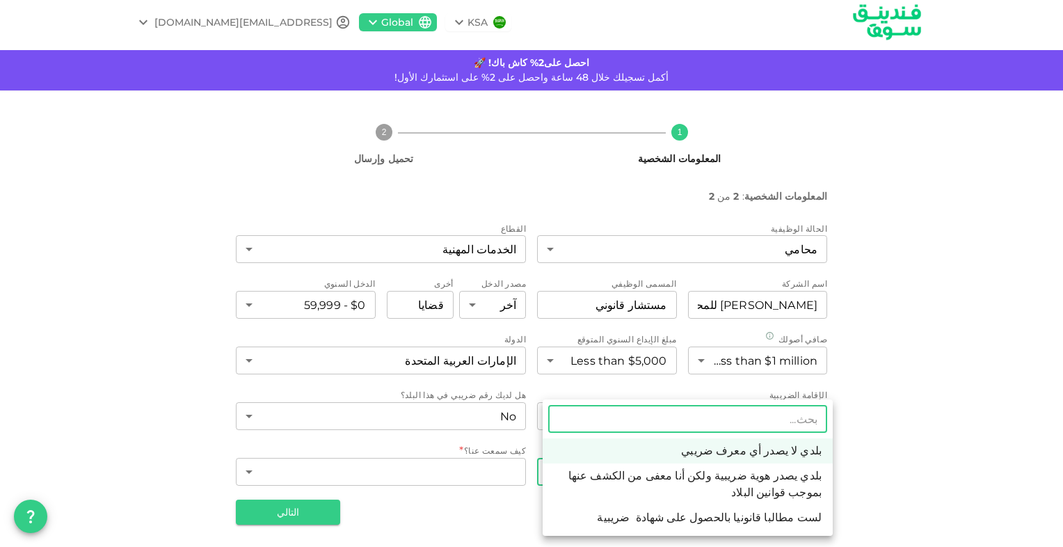
click at [791, 474] on body "KSA Global [EMAIL_ADDRESS][DOMAIN_NAME] احصل على2% كاش باك! 🚀 أكمل تسجيلك خلال …" at bounding box center [531, 273] width 1063 height 547
click at [851, 462] on div at bounding box center [531, 273] width 1063 height 547
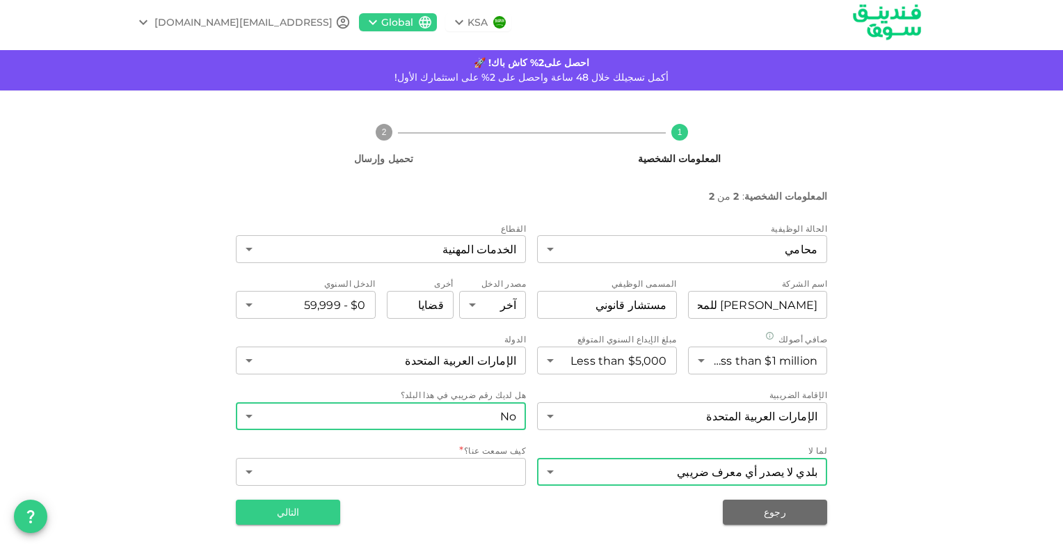
click at [469, 417] on body "KSA Global [EMAIL_ADDRESS][DOMAIN_NAME] احصل على2% كاش باك! 🚀 أكمل تسجيلك خلال …" at bounding box center [531, 273] width 1063 height 547
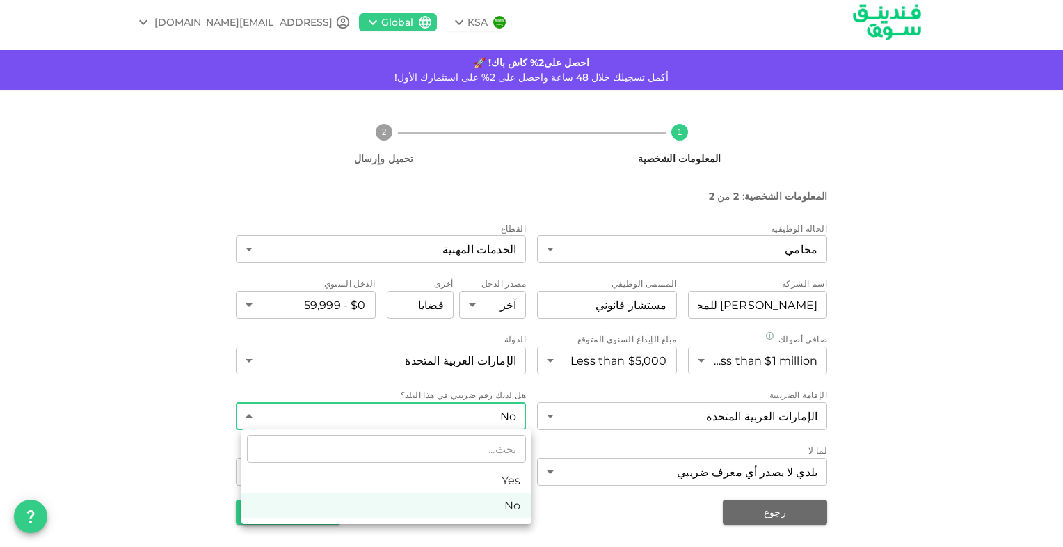
click at [469, 417] on div at bounding box center [531, 273] width 1063 height 547
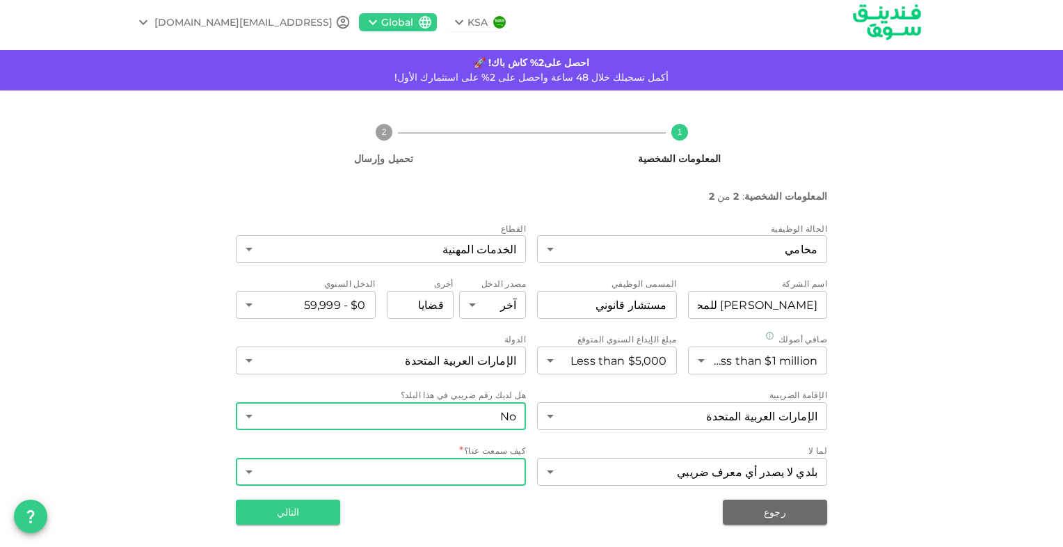
click at [493, 468] on body "KSA Global [EMAIL_ADDRESS][DOMAIN_NAME] احصل على2% كاش باك! 🚀 أكمل تسجيلك خلال …" at bounding box center [531, 273] width 1063 height 547
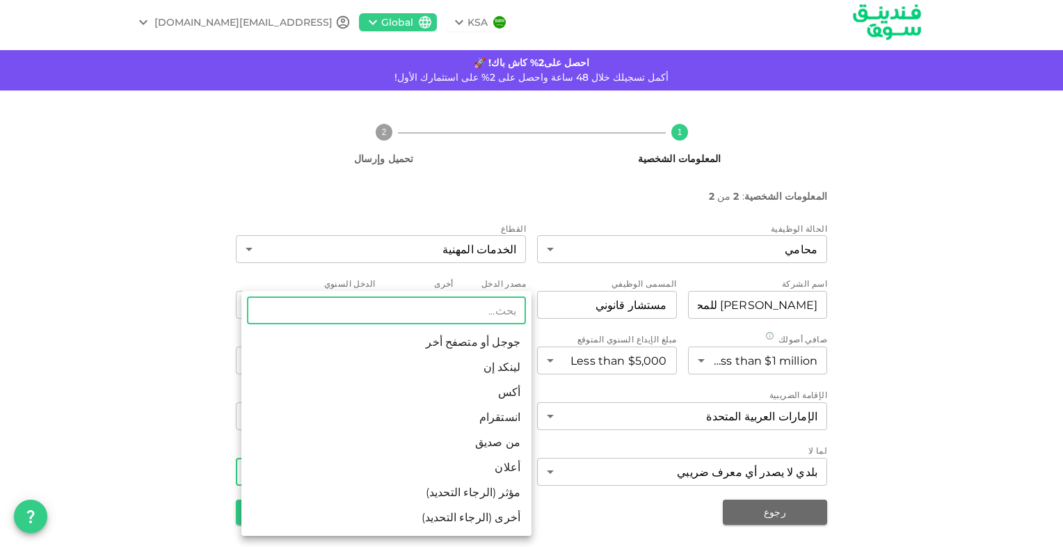
click at [514, 360] on li "لينكد إن" at bounding box center [386, 367] width 290 height 25
type input "3"
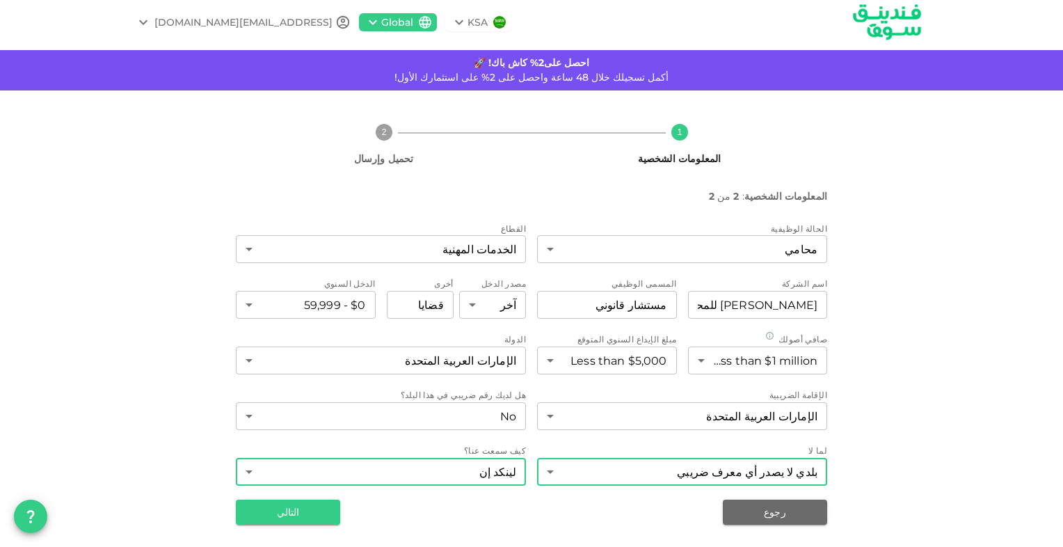
click at [675, 475] on body "KSA Global [EMAIL_ADDRESS][DOMAIN_NAME] احصل على2% كاش باك! 🚀 أكمل تسجيلك خلال …" at bounding box center [531, 273] width 1063 height 547
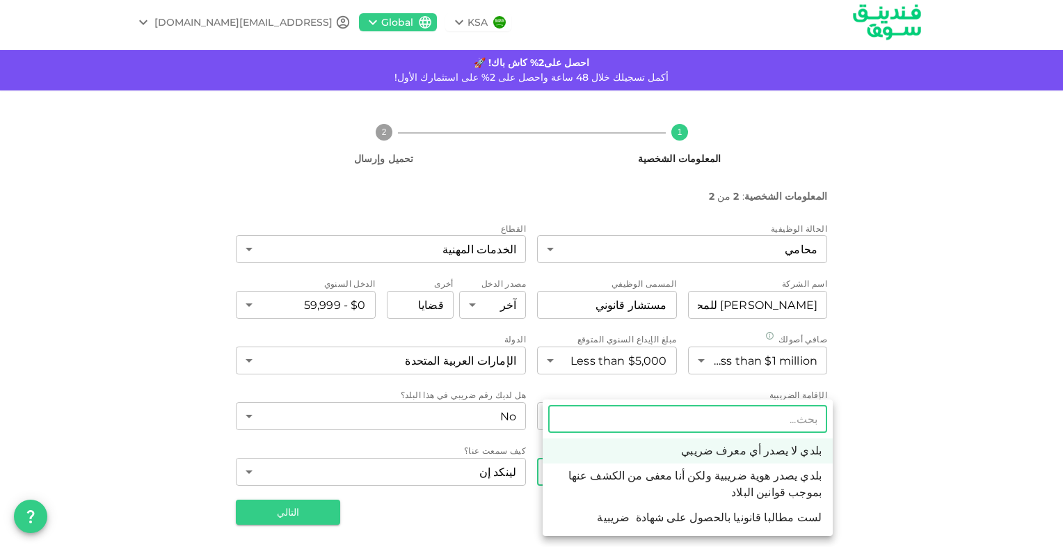
click at [711, 515] on li "لست مطالبا قانونيا بالحصول على شهادة ضريبية" at bounding box center [688, 517] width 290 height 25
type input "3"
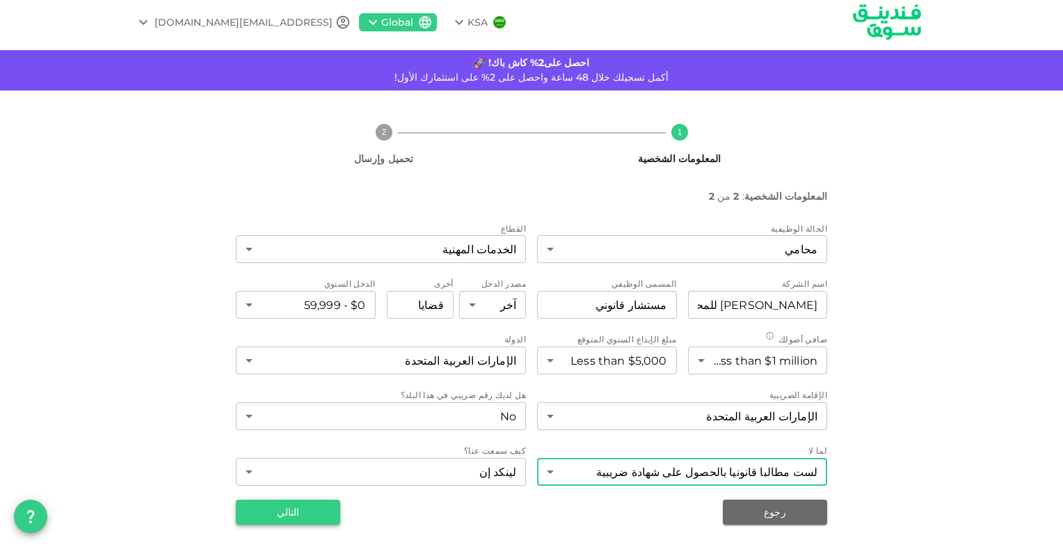
click at [312, 505] on button "التالي" at bounding box center [288, 511] width 104 height 25
